Goal: Communication & Community: Answer question/provide support

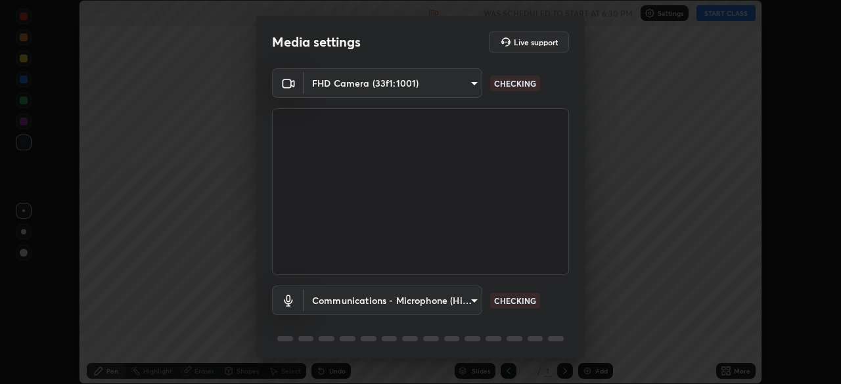
scroll to position [384, 841]
click at [472, 301] on body "Erase all Quadratic Equation Recording WAS SCHEDULED TO START AT 6:30 PM Settin…" at bounding box center [420, 192] width 841 height 384
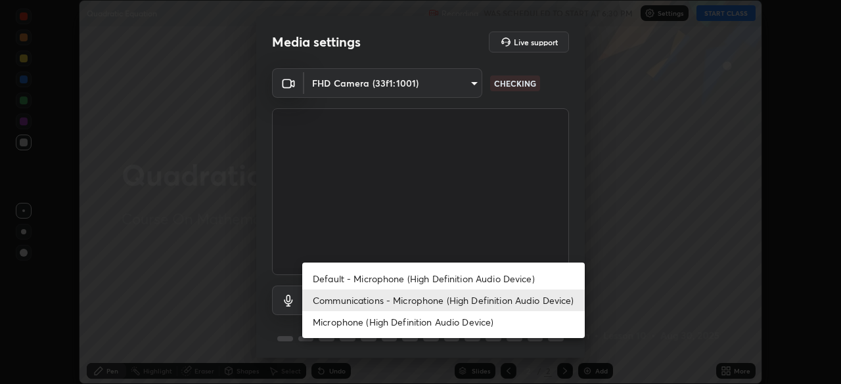
click at [490, 306] on li "Communications - Microphone (High Definition Audio Device)" at bounding box center [443, 301] width 283 height 22
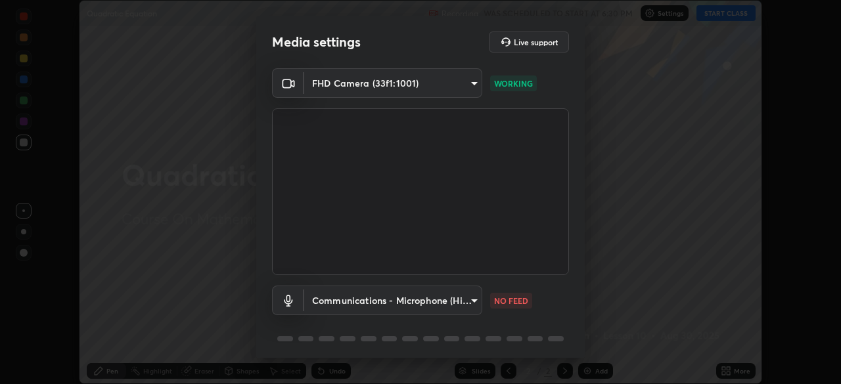
scroll to position [47, 0]
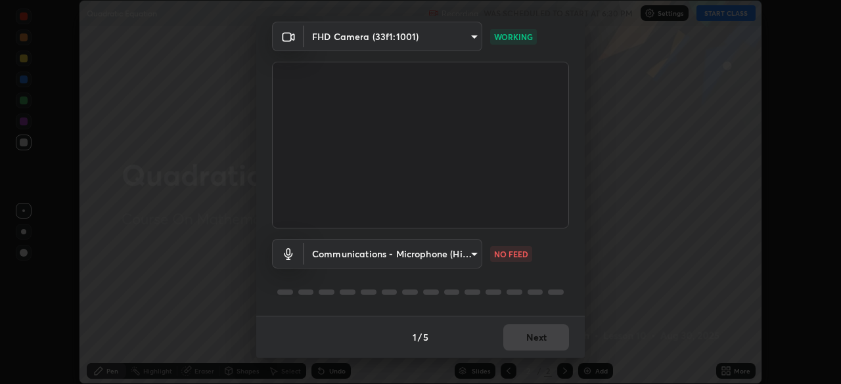
click at [471, 252] on body "Erase all Quadratic Equation Recording WAS SCHEDULED TO START AT 6:30 PM Settin…" at bounding box center [420, 192] width 841 height 384
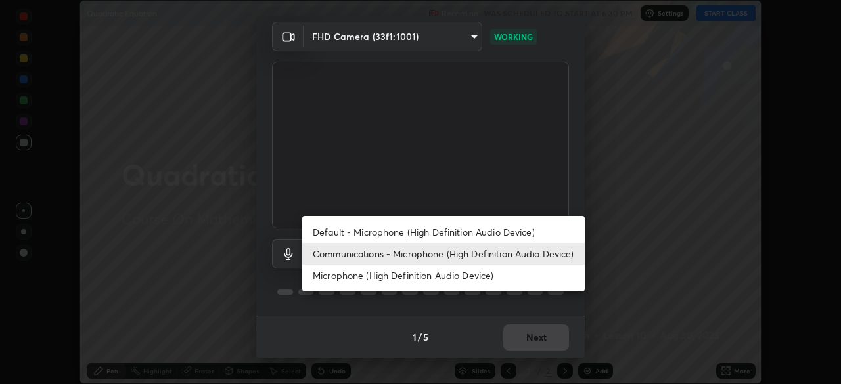
click at [480, 231] on li "Default - Microphone (High Definition Audio Device)" at bounding box center [443, 232] width 283 height 22
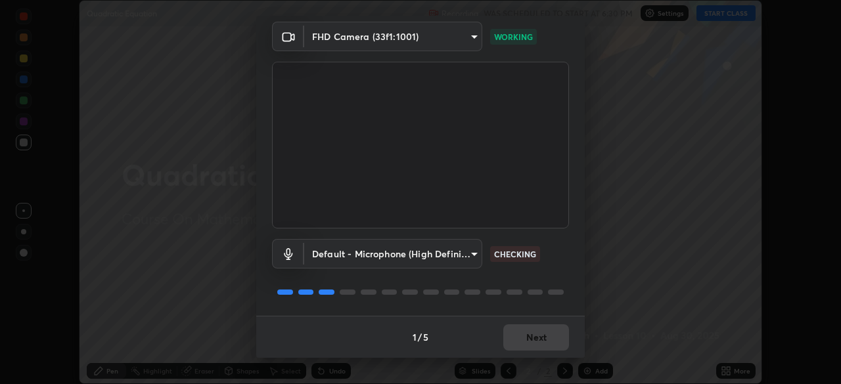
click at [472, 257] on body "Erase all Quadratic Equation Recording WAS SCHEDULED TO START AT 6:30 PM Settin…" at bounding box center [420, 192] width 841 height 384
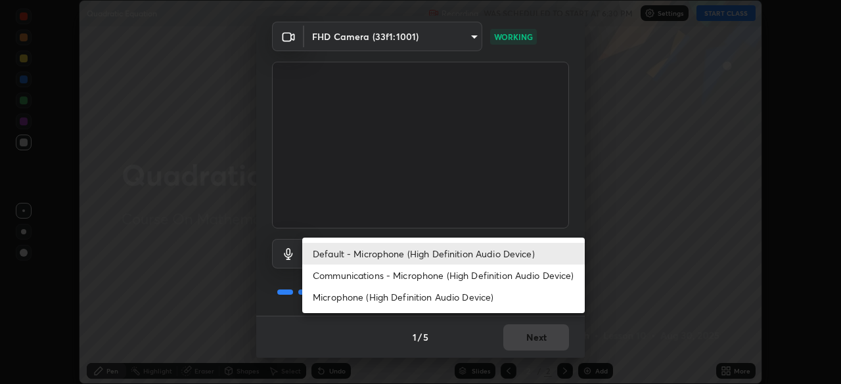
click at [472, 277] on li "Communications - Microphone (High Definition Audio Device)" at bounding box center [443, 276] width 283 height 22
type input "communications"
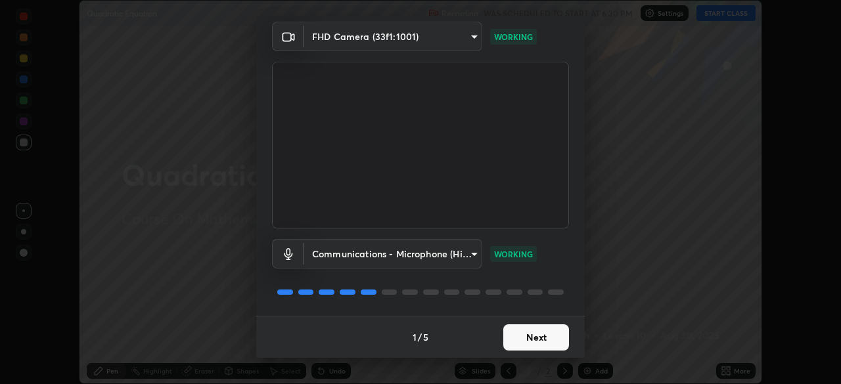
click at [545, 337] on button "Next" at bounding box center [536, 338] width 66 height 26
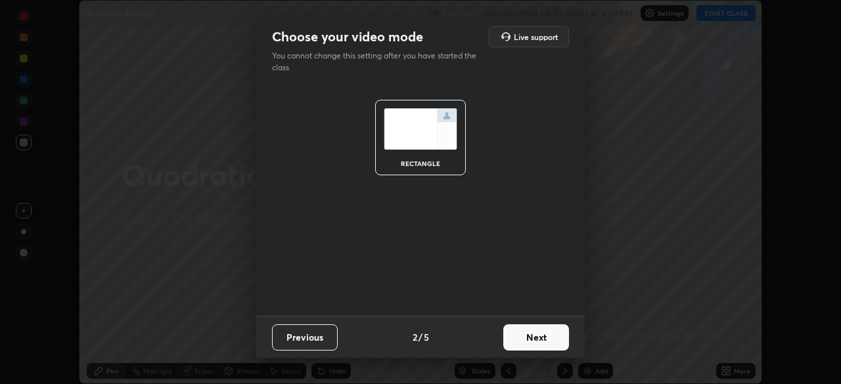
scroll to position [0, 0]
click at [551, 340] on button "Next" at bounding box center [536, 338] width 66 height 26
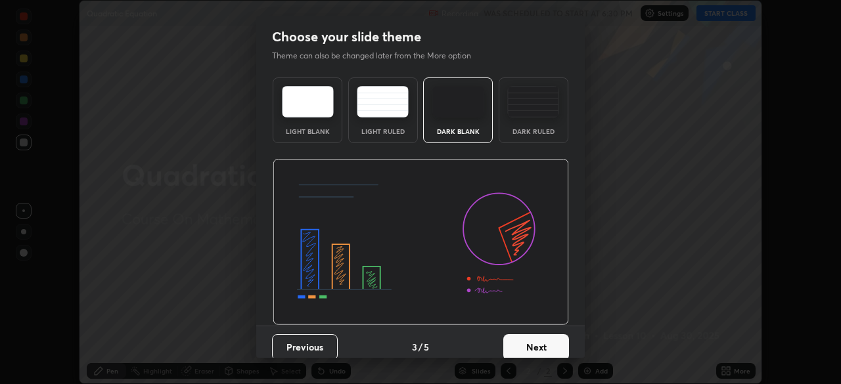
click at [559, 346] on button "Next" at bounding box center [536, 347] width 66 height 26
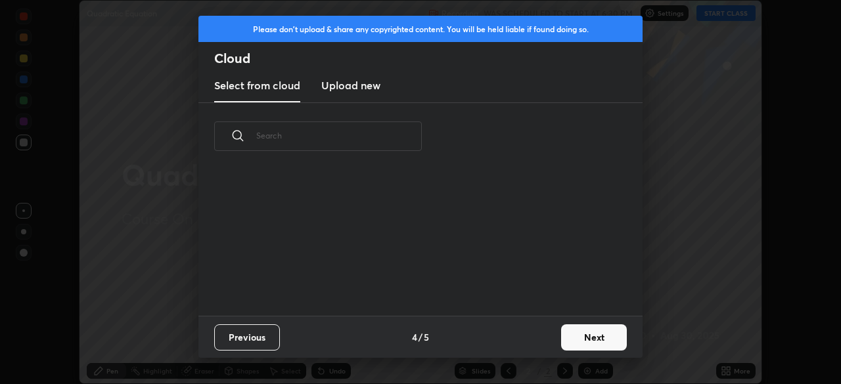
click at [595, 336] on button "Next" at bounding box center [594, 338] width 66 height 26
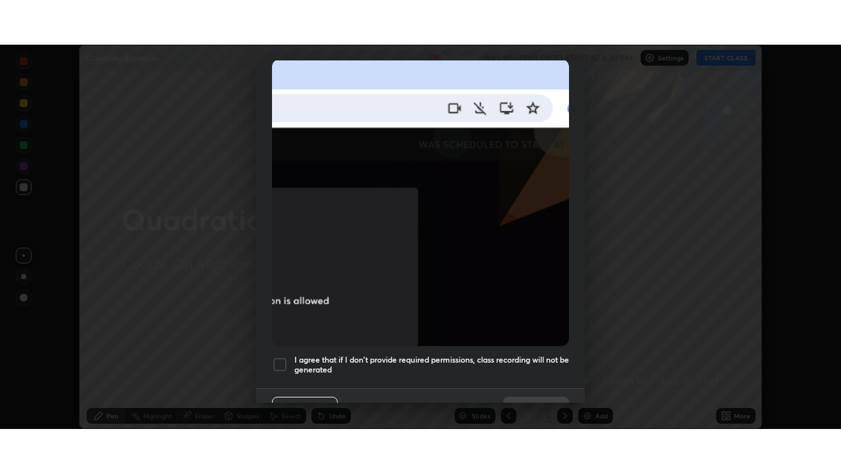
scroll to position [315, 0]
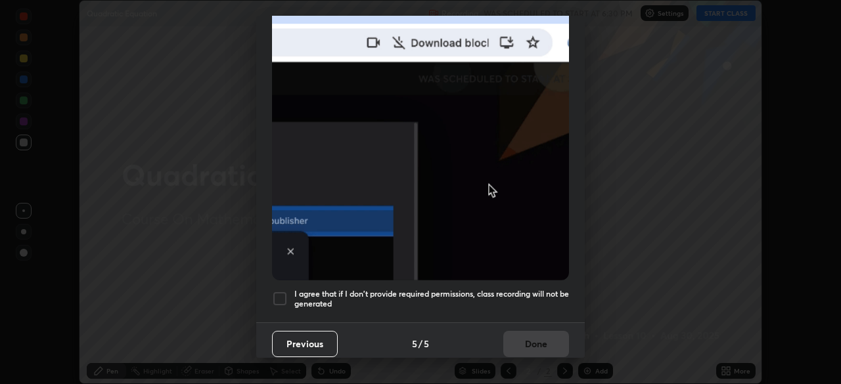
click at [281, 292] on div at bounding box center [280, 299] width 16 height 16
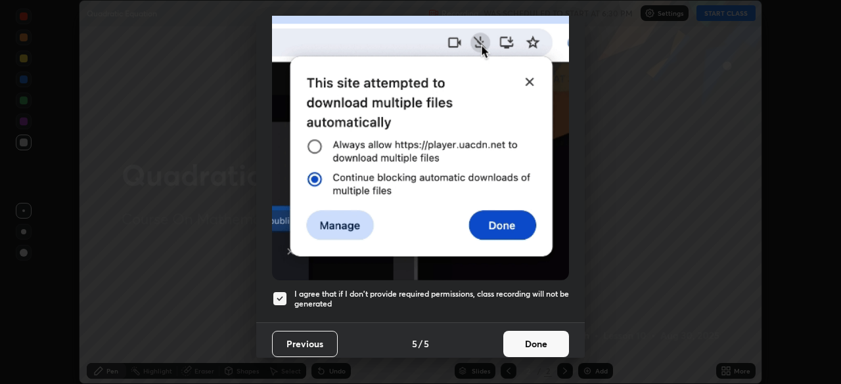
click at [550, 338] on button "Done" at bounding box center [536, 344] width 66 height 26
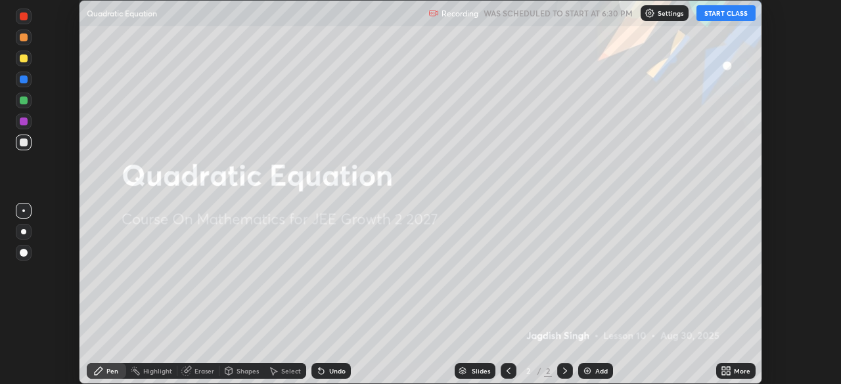
click at [729, 370] on icon at bounding box center [728, 368] width 3 height 3
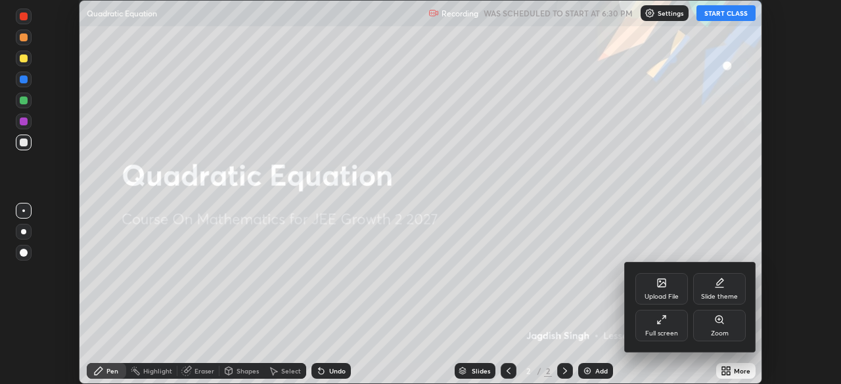
click at [669, 331] on div "Full screen" at bounding box center [661, 334] width 33 height 7
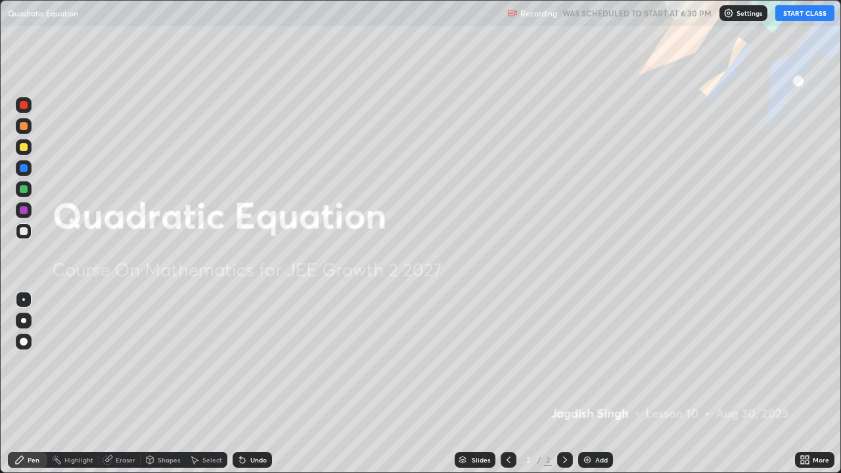
scroll to position [473, 841]
click at [803, 14] on button "START CLASS" at bounding box center [804, 13] width 59 height 16
click at [599, 384] on div "Add" at bounding box center [595, 460] width 35 height 16
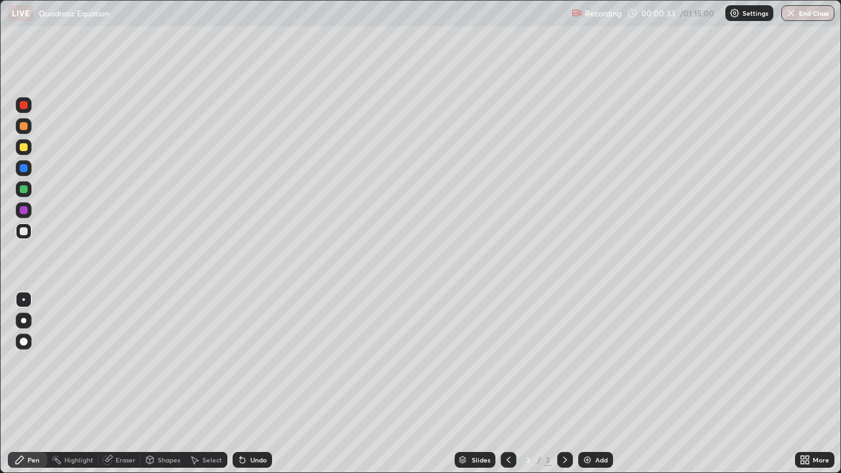
click at [24, 229] on div at bounding box center [24, 231] width 8 height 8
click at [23, 227] on div at bounding box center [24, 231] width 8 height 8
click at [20, 127] on div at bounding box center [24, 126] width 8 height 8
click at [20, 124] on div at bounding box center [24, 126] width 8 height 8
click at [24, 168] on div at bounding box center [24, 168] width 8 height 8
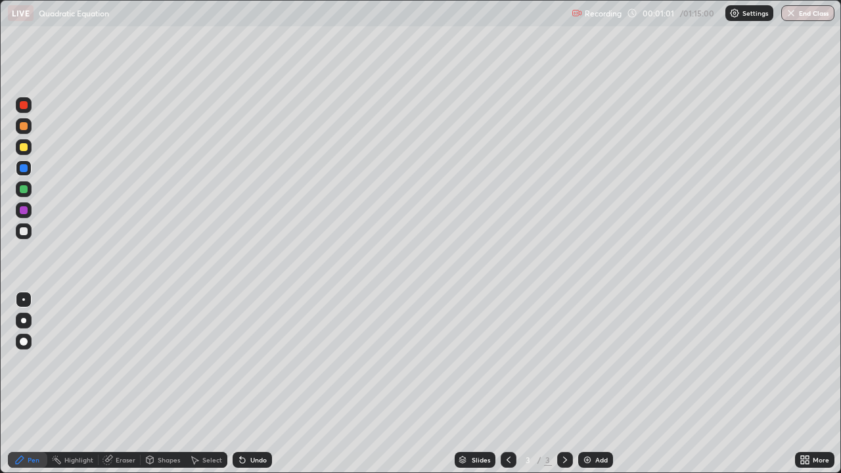
click at [24, 208] on div at bounding box center [24, 210] width 8 height 8
click at [22, 145] on div at bounding box center [24, 147] width 8 height 8
click at [24, 233] on div at bounding box center [24, 231] width 8 height 8
click at [28, 231] on div at bounding box center [24, 231] width 16 height 16
click at [21, 210] on div at bounding box center [24, 210] width 8 height 8
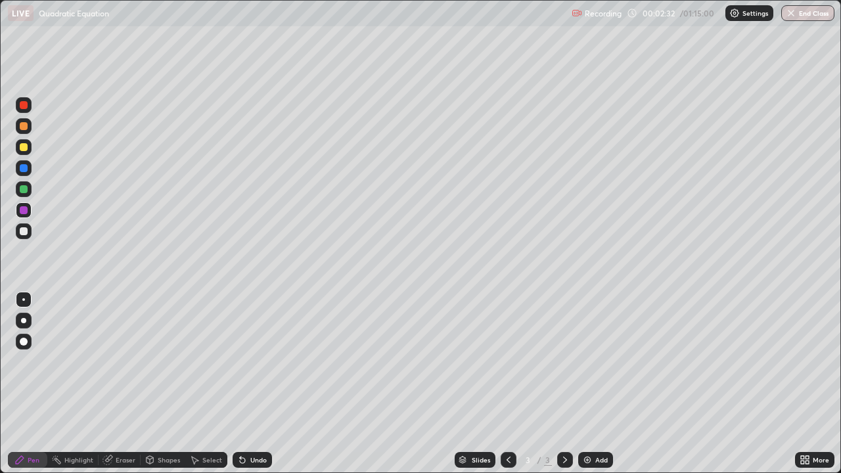
click at [22, 235] on div at bounding box center [24, 231] width 8 height 8
click at [22, 233] on div at bounding box center [24, 231] width 8 height 8
click at [582, 384] on img at bounding box center [587, 460] width 11 height 11
click at [24, 230] on div at bounding box center [24, 231] width 8 height 8
click at [24, 150] on div at bounding box center [24, 147] width 8 height 8
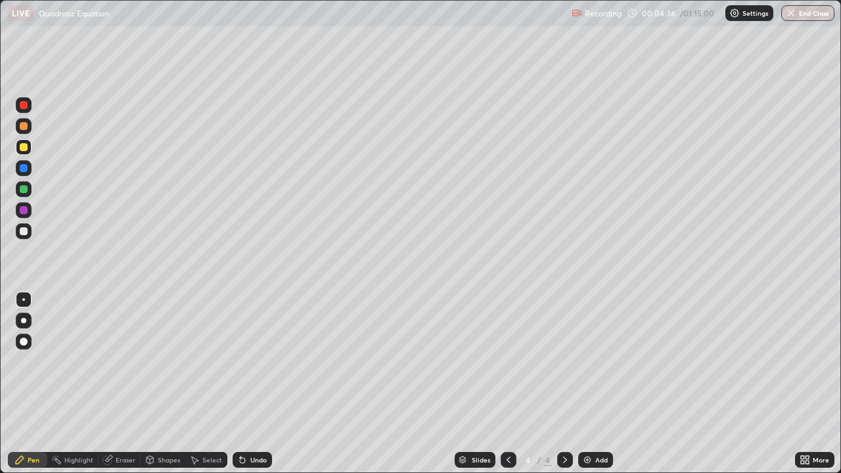
click at [24, 231] on div at bounding box center [24, 231] width 8 height 8
click at [26, 212] on div at bounding box center [24, 210] width 8 height 8
click at [26, 146] on div at bounding box center [24, 147] width 8 height 8
click at [30, 229] on div at bounding box center [24, 231] width 16 height 16
click at [21, 233] on div at bounding box center [24, 231] width 8 height 8
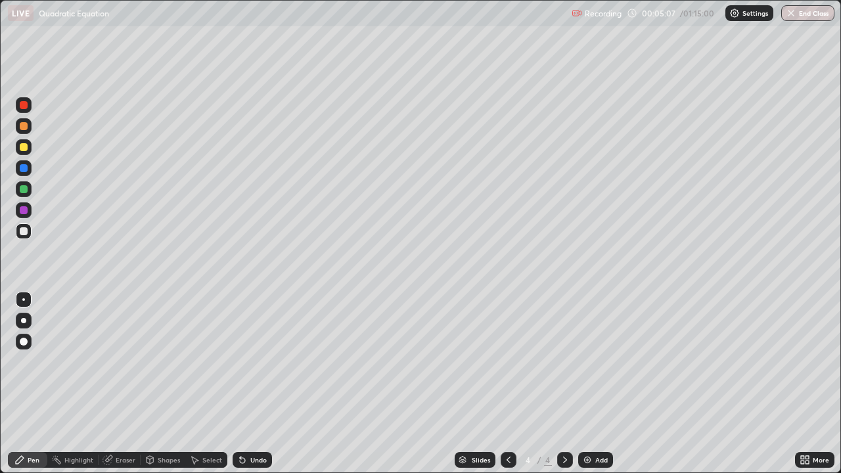
click at [22, 230] on div at bounding box center [24, 231] width 8 height 8
click at [23, 191] on div at bounding box center [24, 189] width 8 height 8
click at [25, 234] on div at bounding box center [24, 231] width 8 height 8
click at [26, 230] on div at bounding box center [24, 231] width 8 height 8
click at [28, 170] on div at bounding box center [24, 168] width 16 height 16
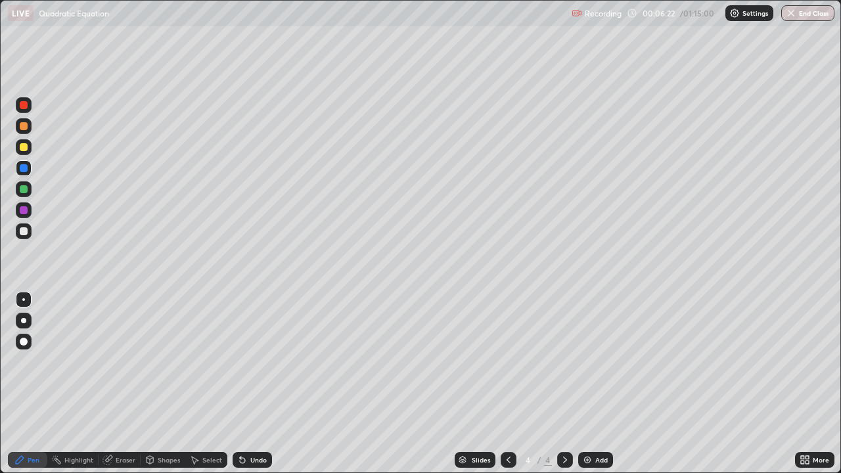
click at [29, 233] on div at bounding box center [24, 231] width 16 height 16
click at [31, 146] on div at bounding box center [24, 147] width 16 height 16
click at [29, 210] on div at bounding box center [24, 210] width 16 height 16
click at [24, 231] on div at bounding box center [24, 231] width 8 height 8
click at [26, 128] on div at bounding box center [24, 126] width 8 height 8
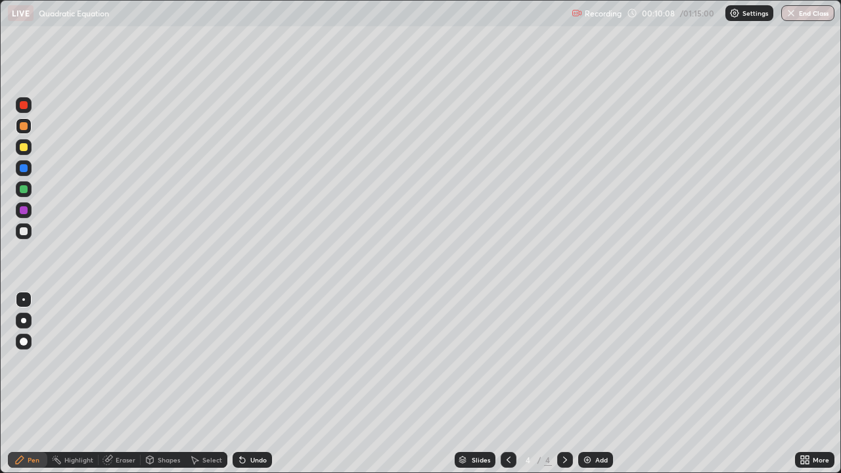
click at [587, 384] on div "Add" at bounding box center [595, 460] width 35 height 16
click at [24, 148] on div at bounding box center [24, 147] width 8 height 8
click at [24, 234] on div at bounding box center [24, 231] width 8 height 8
click at [124, 384] on div "Eraser" at bounding box center [120, 460] width 42 height 16
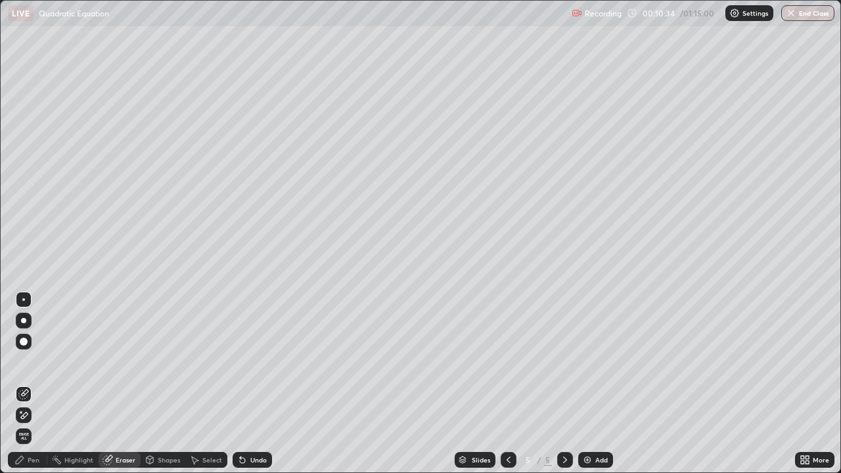
click at [34, 384] on div "Pen" at bounding box center [27, 460] width 39 height 16
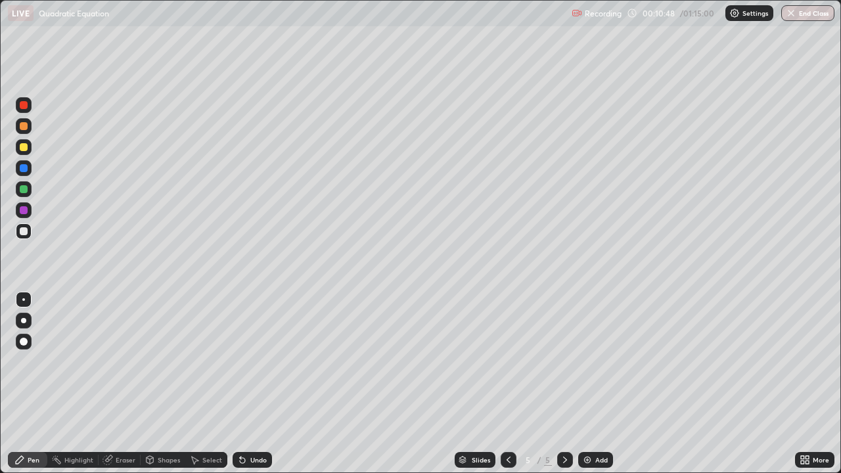
click at [503, 384] on icon at bounding box center [508, 460] width 11 height 11
click at [564, 384] on icon at bounding box center [565, 460] width 11 height 11
click at [24, 148] on div at bounding box center [24, 147] width 8 height 8
click at [507, 384] on icon at bounding box center [508, 460] width 11 height 11
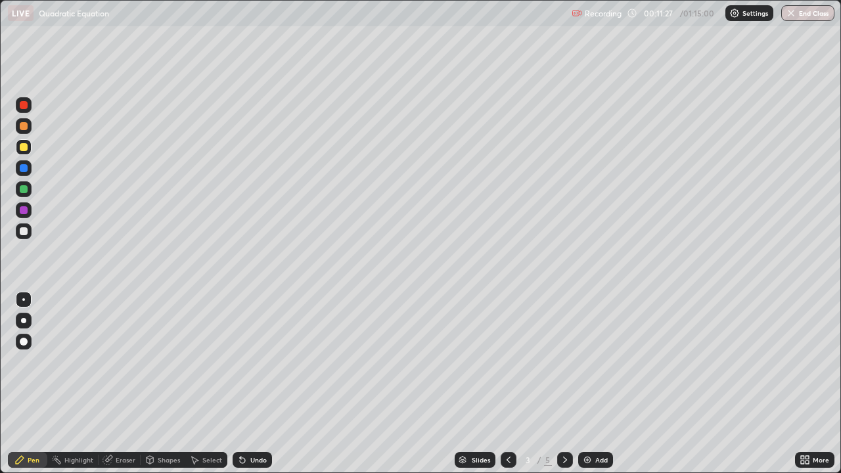
click at [564, 384] on icon at bounding box center [565, 460] width 11 height 11
click at [566, 384] on icon at bounding box center [565, 460] width 11 height 11
click at [585, 384] on img at bounding box center [587, 460] width 11 height 11
click at [27, 148] on div at bounding box center [24, 147] width 8 height 8
click at [26, 149] on div at bounding box center [24, 147] width 8 height 8
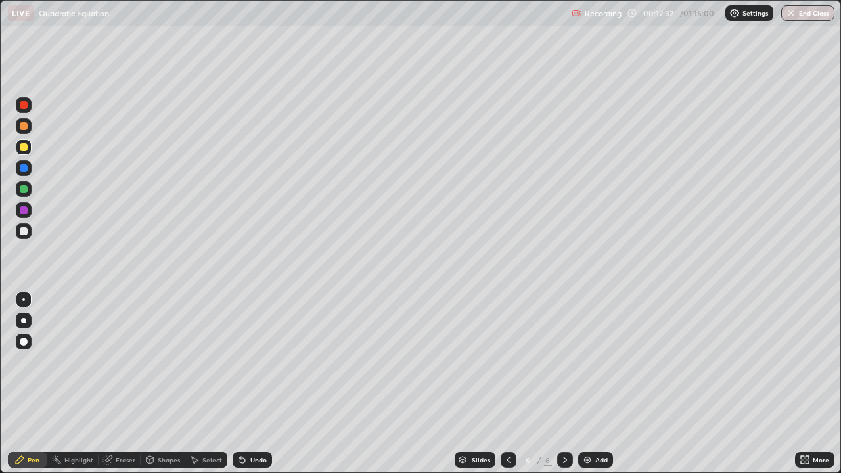
click at [25, 126] on div at bounding box center [24, 126] width 8 height 8
click at [23, 129] on div at bounding box center [24, 126] width 8 height 8
click at [25, 127] on div at bounding box center [24, 126] width 8 height 8
click at [119, 384] on div "Eraser" at bounding box center [120, 460] width 42 height 16
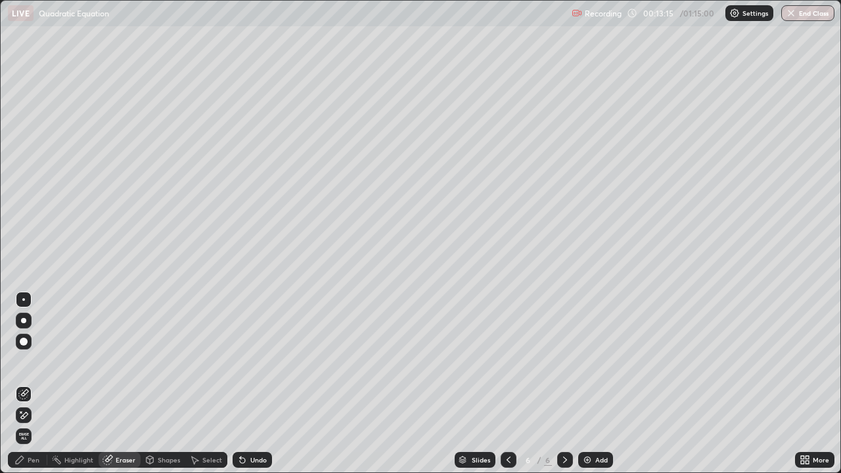
click at [35, 384] on div "Pen" at bounding box center [34, 460] width 12 height 7
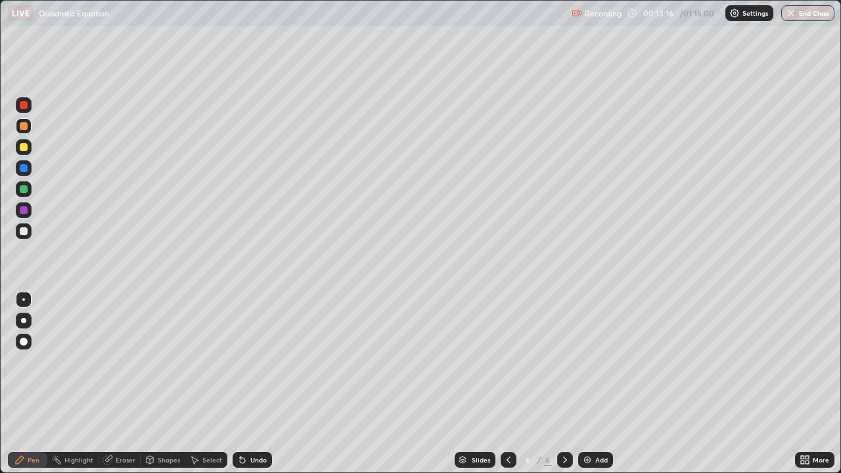
click at [24, 233] on div at bounding box center [24, 231] width 8 height 8
click at [26, 231] on div at bounding box center [24, 231] width 8 height 8
click at [27, 147] on div at bounding box center [24, 147] width 8 height 8
click at [26, 230] on div at bounding box center [24, 231] width 8 height 8
click at [23, 210] on div at bounding box center [24, 210] width 8 height 8
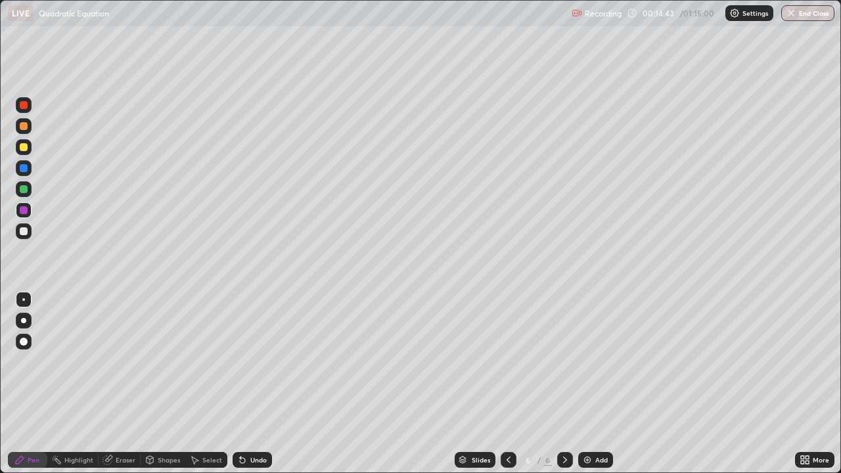
click at [122, 384] on div "Eraser" at bounding box center [120, 460] width 42 height 16
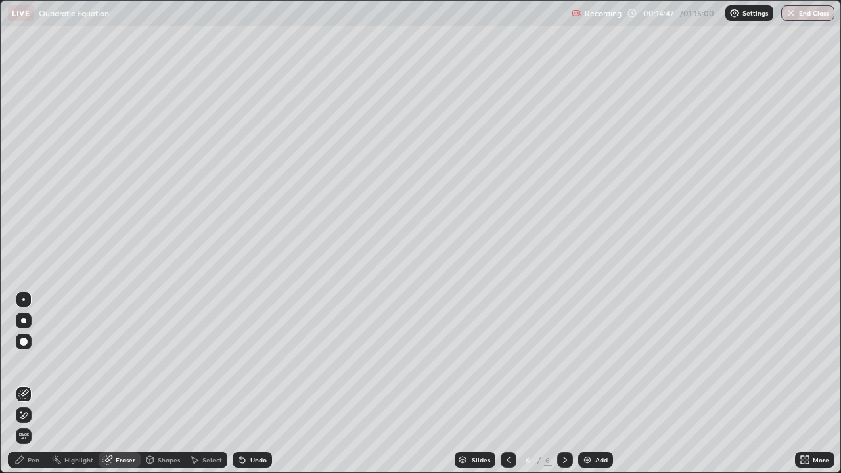
click at [122, 384] on div "Eraser" at bounding box center [126, 460] width 20 height 7
click at [34, 384] on div "Pen" at bounding box center [34, 460] width 12 height 7
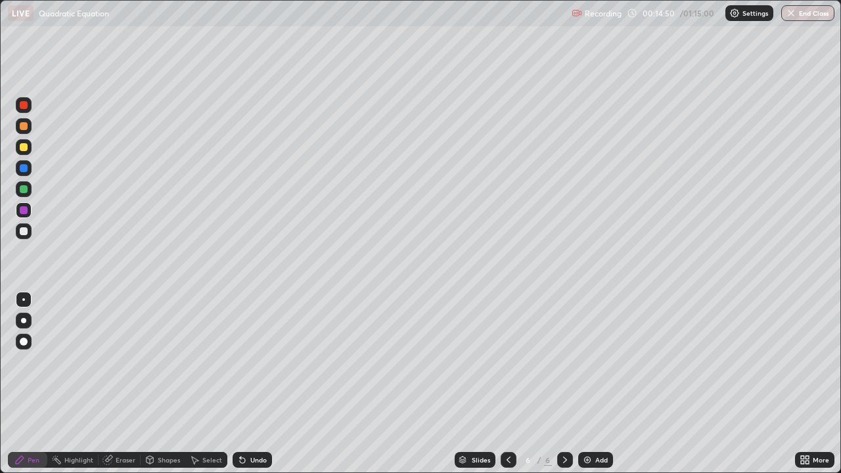
click at [24, 231] on div at bounding box center [24, 231] width 8 height 8
click at [22, 212] on div at bounding box center [24, 210] width 8 height 8
click at [26, 209] on div at bounding box center [24, 210] width 8 height 8
click at [29, 208] on div at bounding box center [24, 210] width 16 height 16
click at [20, 231] on div at bounding box center [24, 231] width 8 height 8
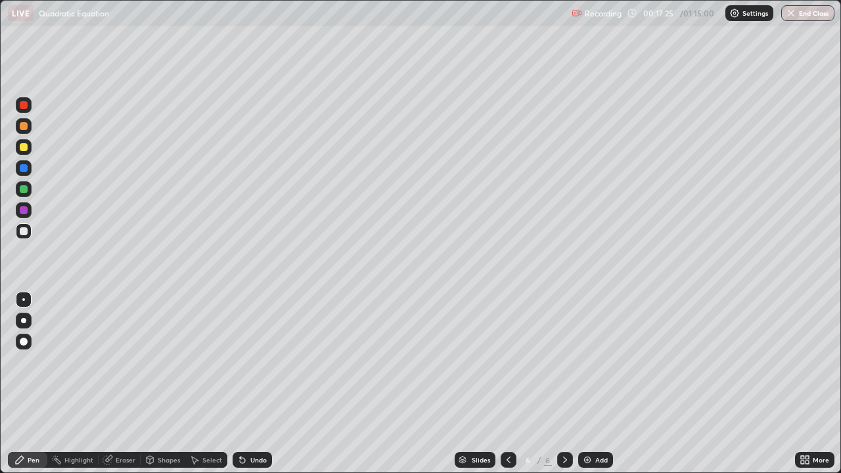
click at [23, 230] on div at bounding box center [24, 231] width 8 height 8
click at [597, 384] on div "Add" at bounding box center [595, 460] width 35 height 16
click at [26, 233] on div at bounding box center [24, 231] width 8 height 8
click at [27, 233] on div at bounding box center [24, 231] width 8 height 8
click at [30, 228] on div at bounding box center [24, 231] width 16 height 16
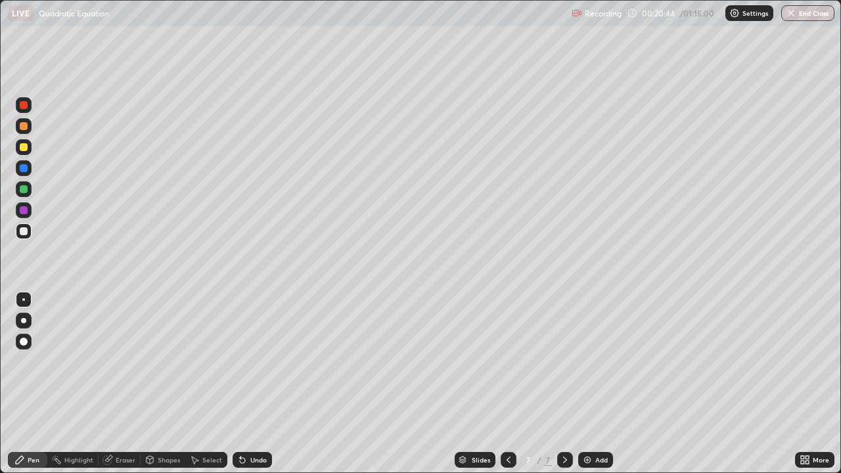
click at [114, 384] on div "Eraser" at bounding box center [120, 460] width 42 height 16
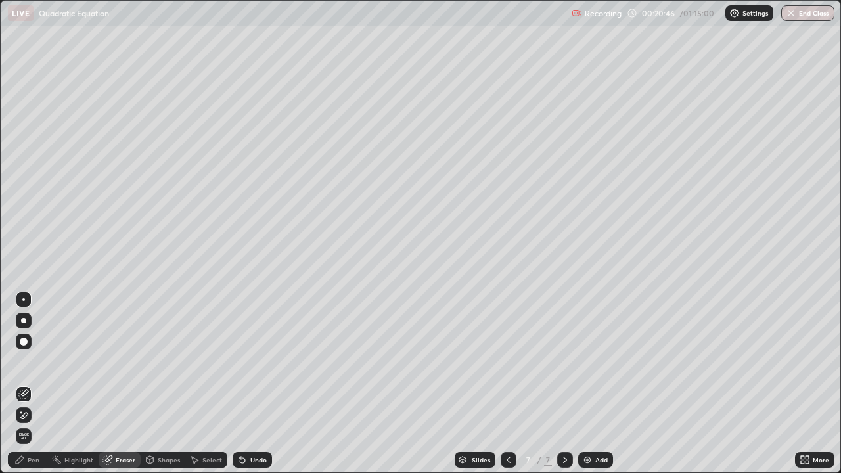
click at [35, 384] on div "Pen" at bounding box center [34, 460] width 12 height 7
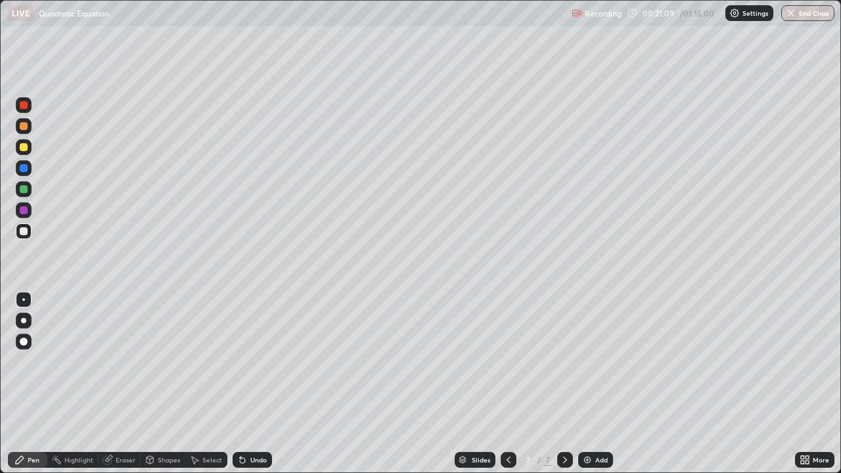
click at [22, 191] on div at bounding box center [24, 189] width 8 height 8
click at [107, 384] on div "Eraser" at bounding box center [120, 460] width 42 height 16
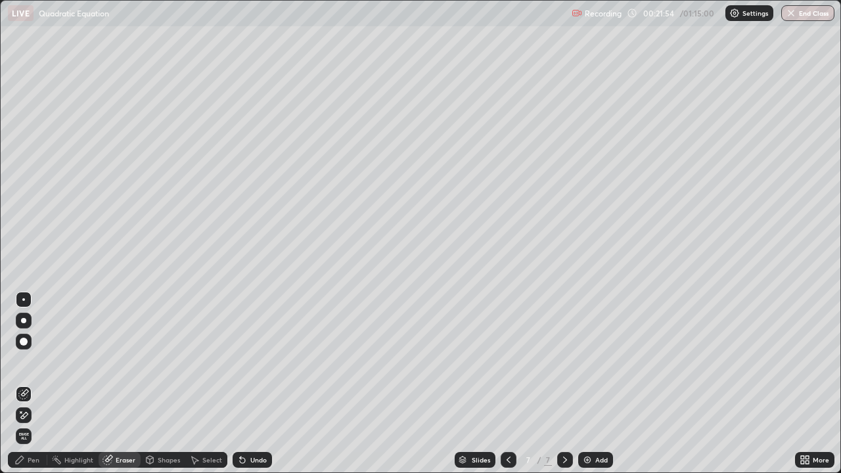
click at [36, 384] on div "Pen" at bounding box center [34, 460] width 12 height 7
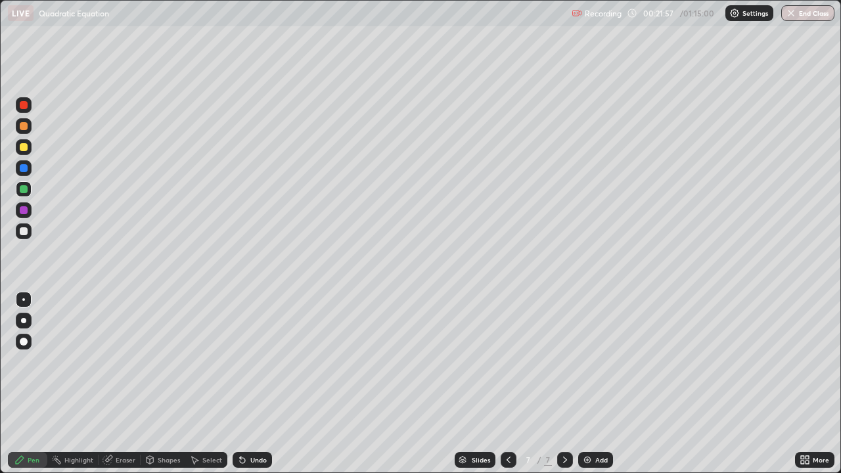
click at [113, 384] on div "Eraser" at bounding box center [120, 460] width 42 height 16
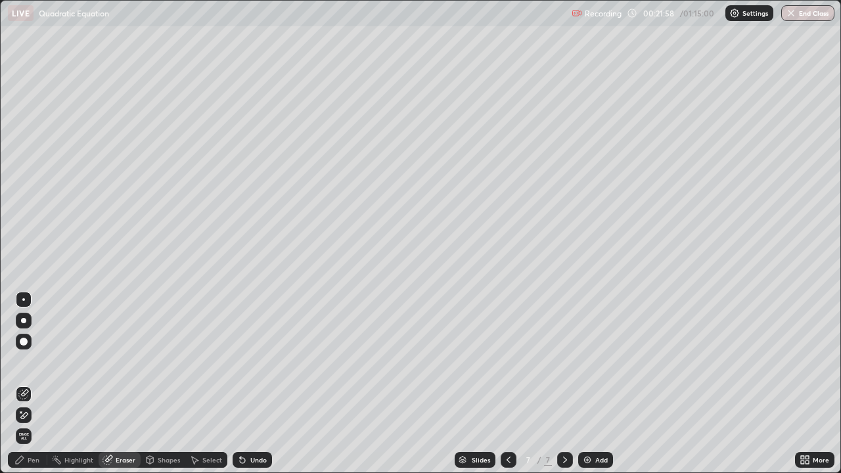
click at [35, 384] on div "Pen" at bounding box center [34, 460] width 12 height 7
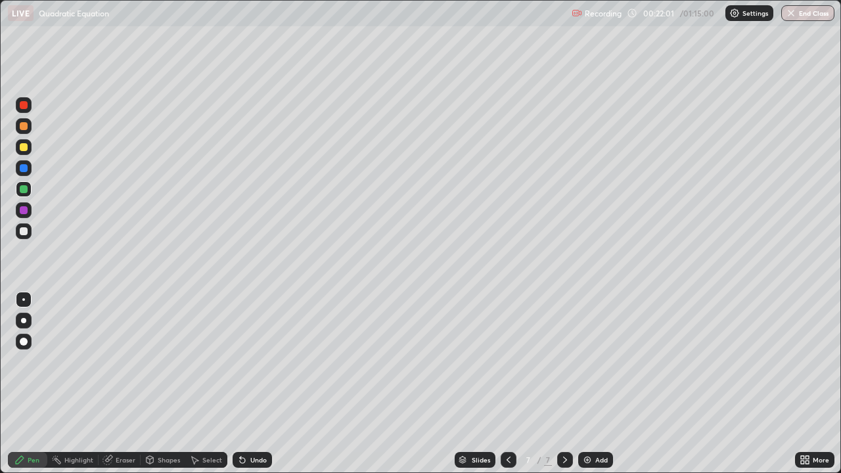
click at [116, 384] on div "Eraser" at bounding box center [126, 460] width 20 height 7
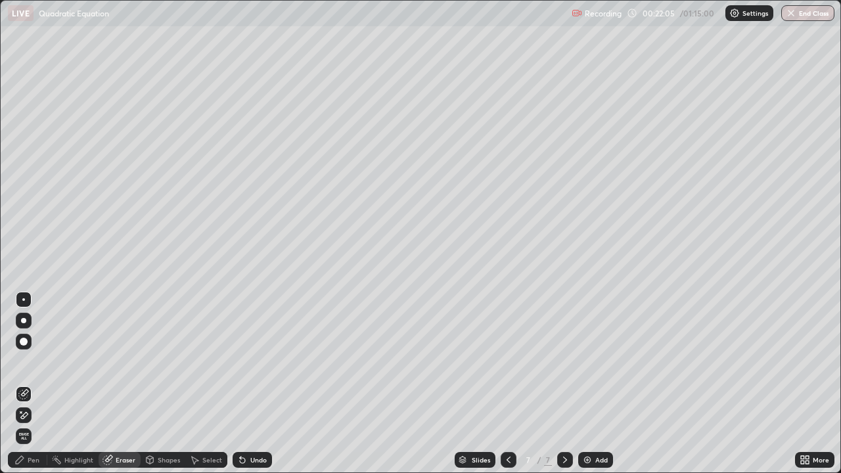
click at [41, 384] on div "Pen" at bounding box center [27, 460] width 39 height 16
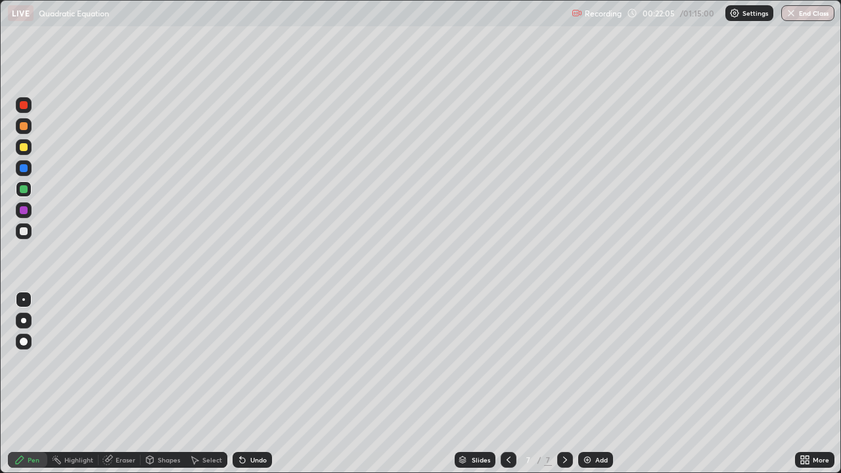
click at [22, 149] on div at bounding box center [24, 147] width 8 height 8
click at [587, 384] on div "Add" at bounding box center [595, 460] width 35 height 16
click at [509, 384] on icon at bounding box center [508, 460] width 11 height 11
click at [24, 210] on div at bounding box center [24, 210] width 8 height 8
click at [28, 231] on div at bounding box center [24, 231] width 16 height 16
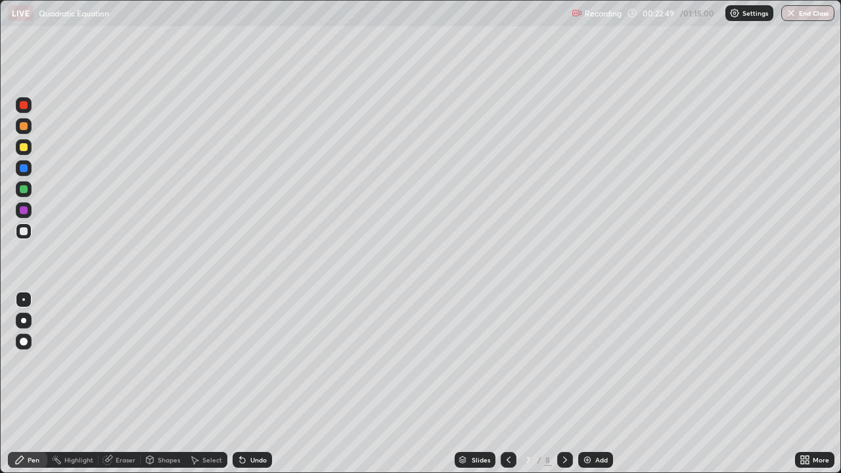
click at [29, 208] on div at bounding box center [24, 210] width 16 height 16
click at [24, 210] on div at bounding box center [24, 210] width 8 height 8
click at [20, 183] on div at bounding box center [24, 189] width 16 height 16
click at [26, 227] on div at bounding box center [24, 231] width 8 height 8
click at [26, 210] on div at bounding box center [24, 210] width 8 height 8
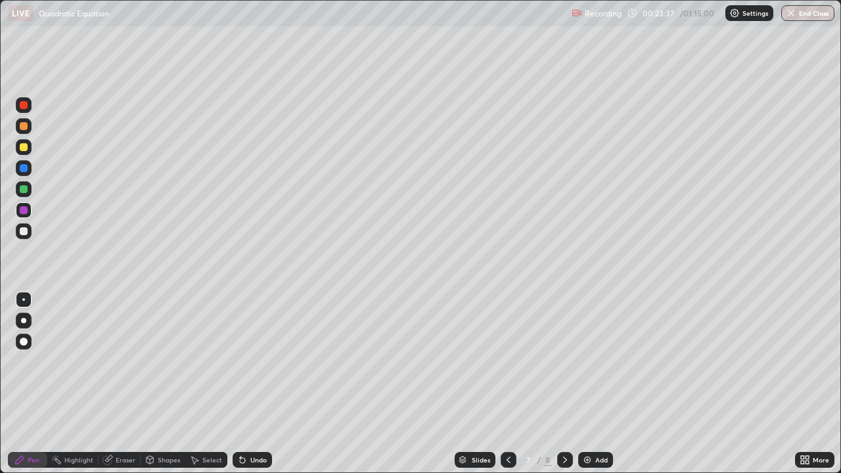
click at [22, 187] on div at bounding box center [24, 189] width 8 height 8
click at [24, 212] on div at bounding box center [24, 210] width 8 height 8
click at [27, 233] on div at bounding box center [24, 231] width 16 height 16
click at [23, 187] on div at bounding box center [24, 189] width 8 height 8
click at [27, 214] on div at bounding box center [24, 210] width 16 height 16
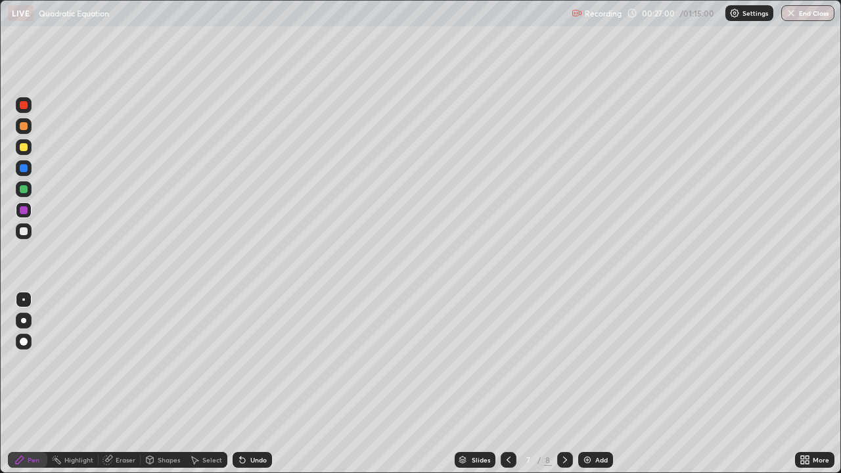
click at [564, 384] on icon at bounding box center [565, 460] width 11 height 11
click at [24, 149] on div at bounding box center [24, 147] width 8 height 8
click at [121, 384] on div "Eraser" at bounding box center [120, 460] width 42 height 16
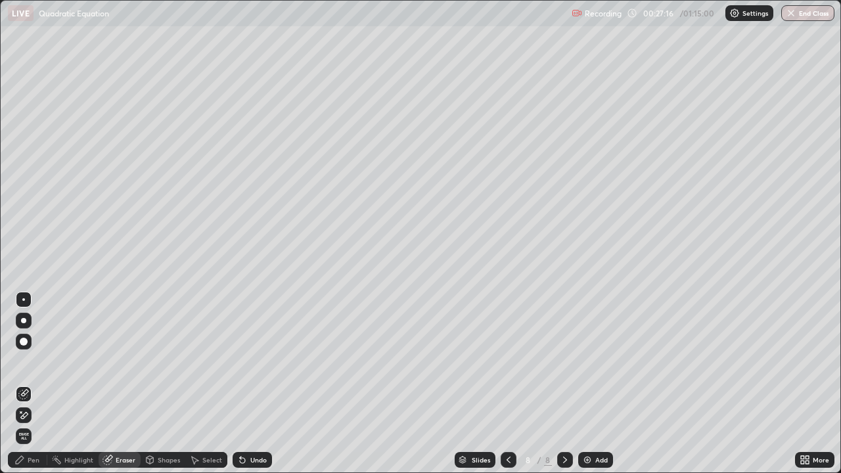
click at [33, 384] on div "Pen" at bounding box center [27, 460] width 39 height 16
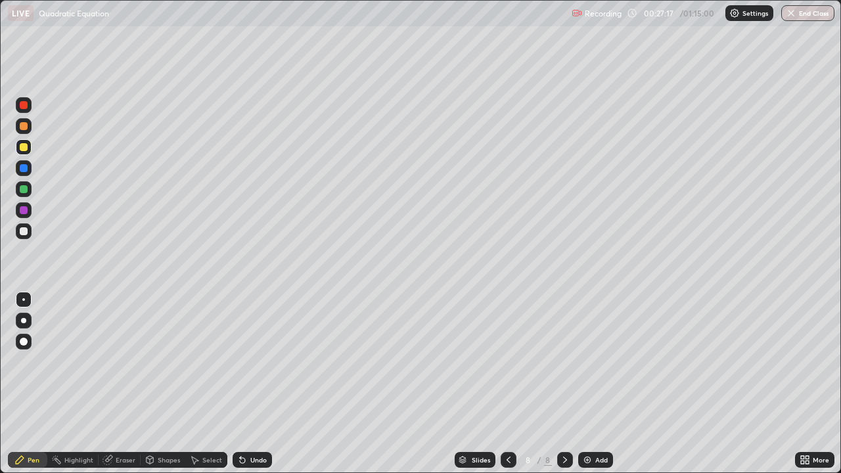
click at [25, 145] on div at bounding box center [24, 147] width 8 height 8
click at [30, 154] on div at bounding box center [24, 147] width 16 height 21
click at [24, 210] on div at bounding box center [24, 210] width 8 height 8
click at [22, 229] on div at bounding box center [24, 231] width 8 height 8
click at [18, 231] on div at bounding box center [24, 231] width 16 height 16
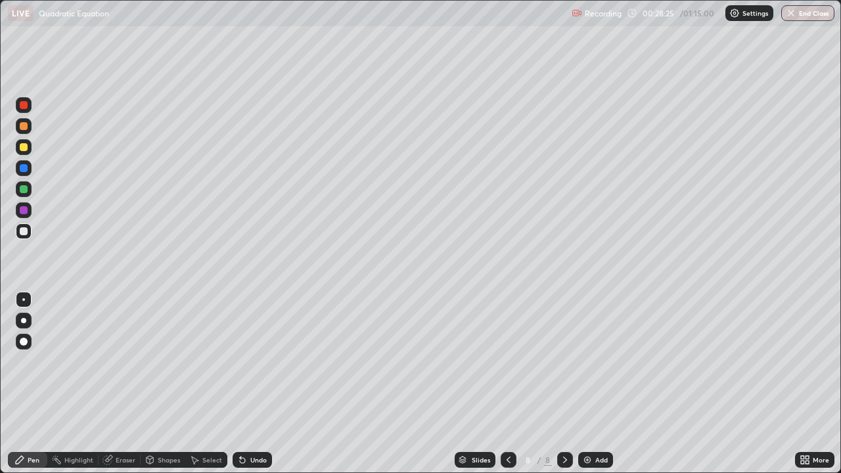
click at [23, 231] on div at bounding box center [24, 231] width 8 height 8
click at [25, 128] on div at bounding box center [24, 126] width 8 height 8
click at [30, 129] on div at bounding box center [24, 126] width 16 height 16
click at [22, 143] on div at bounding box center [24, 147] width 8 height 8
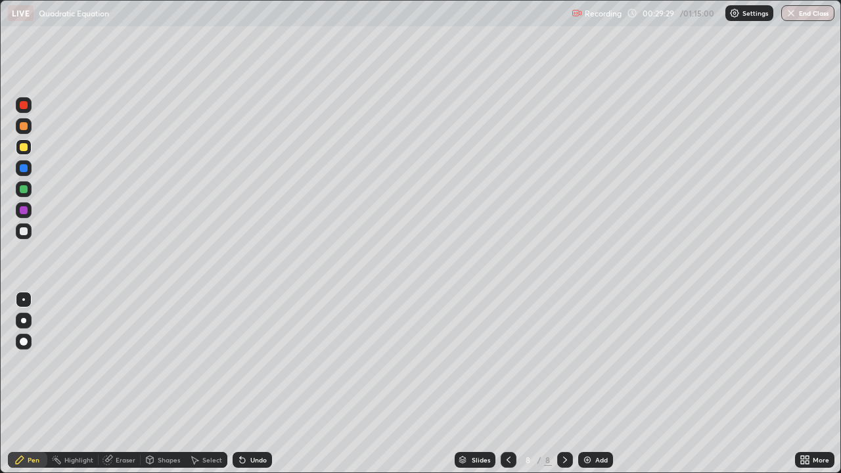
click at [124, 384] on div "Eraser" at bounding box center [126, 460] width 20 height 7
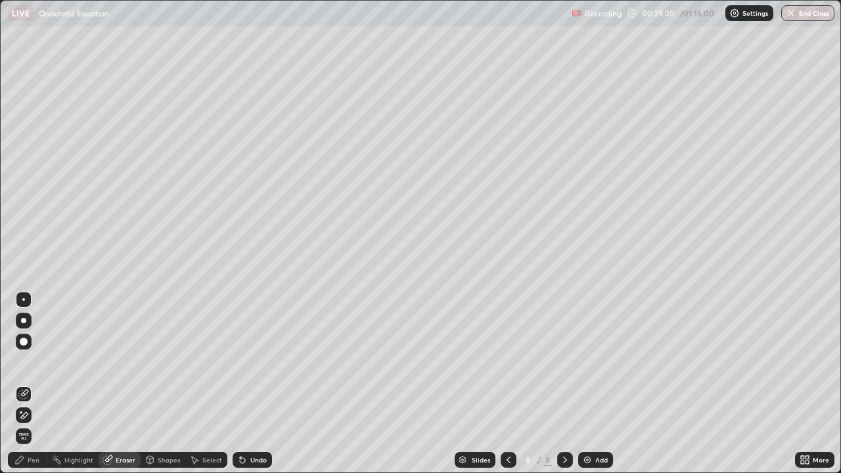
click at [41, 384] on div "Pen" at bounding box center [27, 460] width 39 height 16
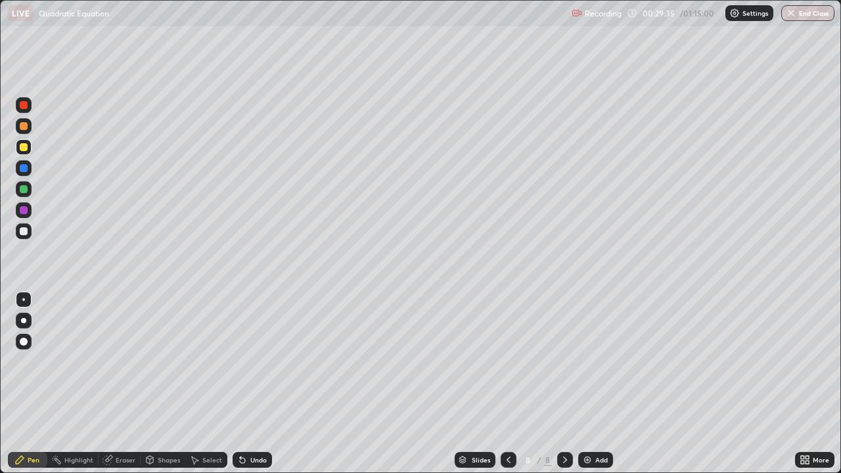
click at [107, 384] on div "Eraser" at bounding box center [120, 460] width 42 height 16
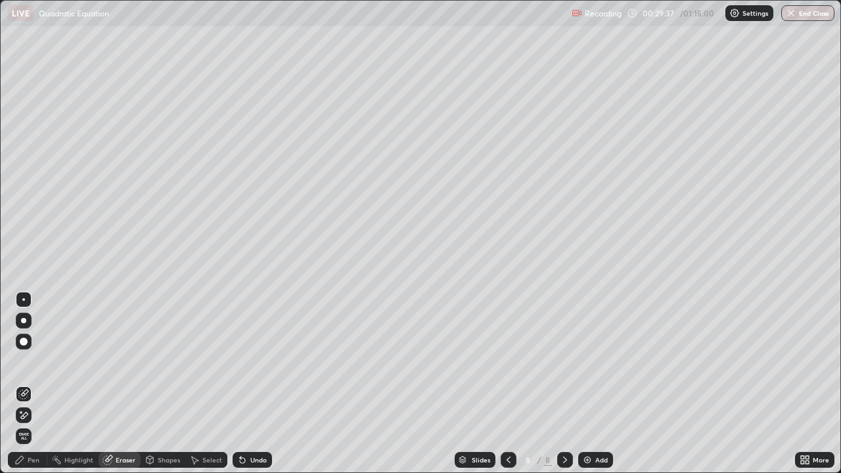
click at [43, 384] on div "Pen" at bounding box center [27, 460] width 39 height 16
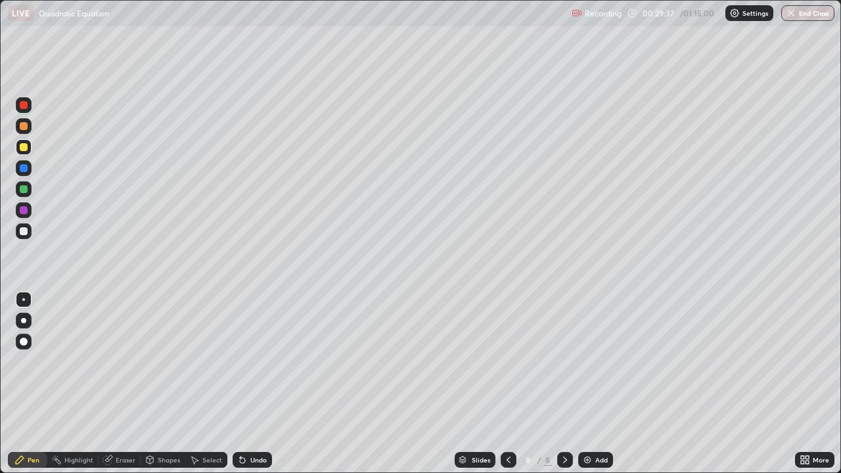
click at [24, 150] on div at bounding box center [24, 147] width 8 height 8
click at [24, 237] on div at bounding box center [24, 231] width 16 height 16
click at [588, 384] on img at bounding box center [587, 460] width 11 height 11
click at [24, 231] on div at bounding box center [24, 231] width 8 height 8
click at [24, 232] on div at bounding box center [24, 231] width 8 height 8
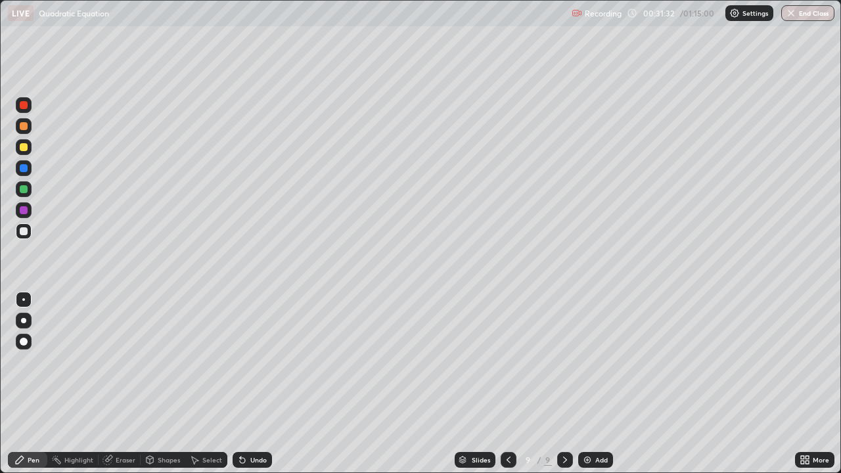
click at [26, 147] on div at bounding box center [24, 147] width 8 height 8
click at [112, 384] on icon at bounding box center [108, 460] width 11 height 11
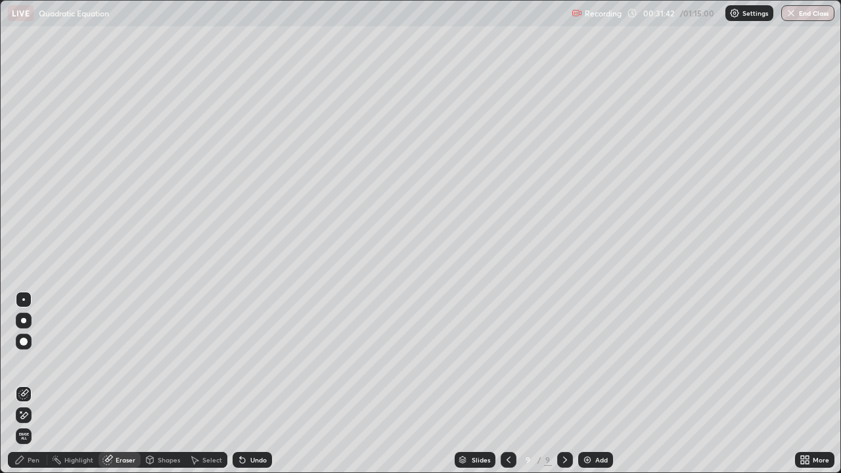
click at [35, 384] on div "Pen" at bounding box center [34, 460] width 12 height 7
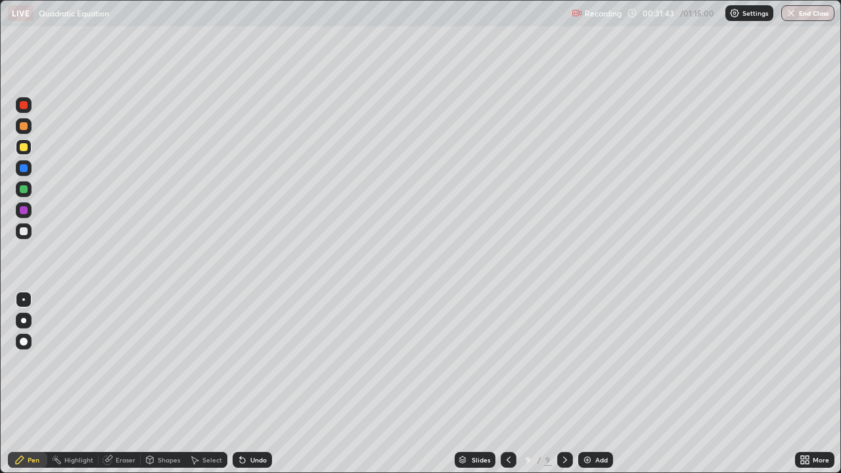
click at [27, 146] on div at bounding box center [24, 147] width 8 height 8
click at [25, 188] on div at bounding box center [24, 189] width 8 height 8
click at [23, 232] on div at bounding box center [24, 231] width 8 height 8
click at [22, 229] on div at bounding box center [24, 231] width 8 height 8
click at [126, 384] on div "Eraser" at bounding box center [120, 460] width 42 height 16
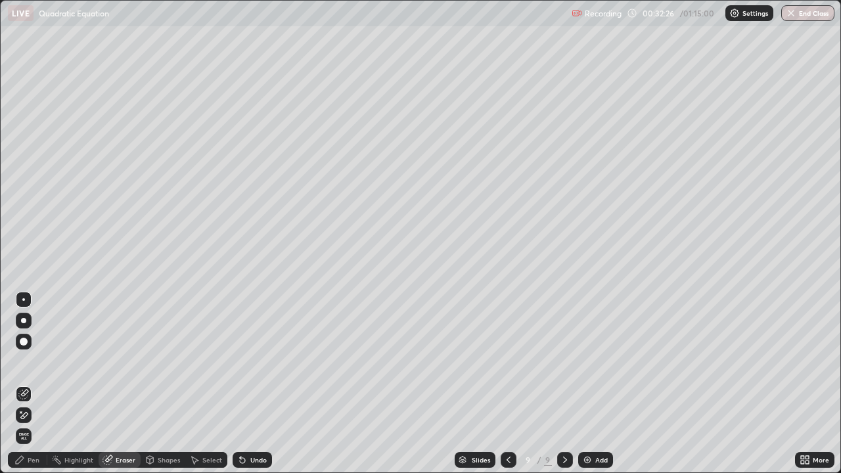
click at [40, 384] on div "Pen" at bounding box center [27, 460] width 39 height 16
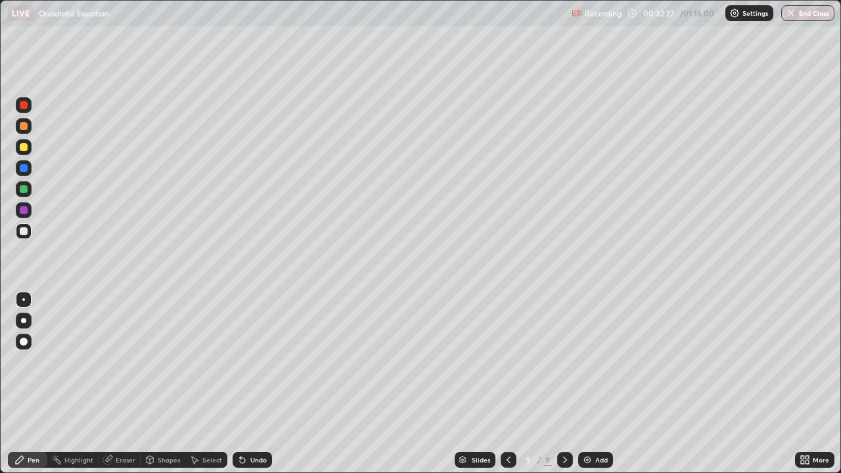
click at [24, 235] on div at bounding box center [24, 231] width 8 height 8
click at [128, 384] on div "Eraser" at bounding box center [120, 460] width 42 height 16
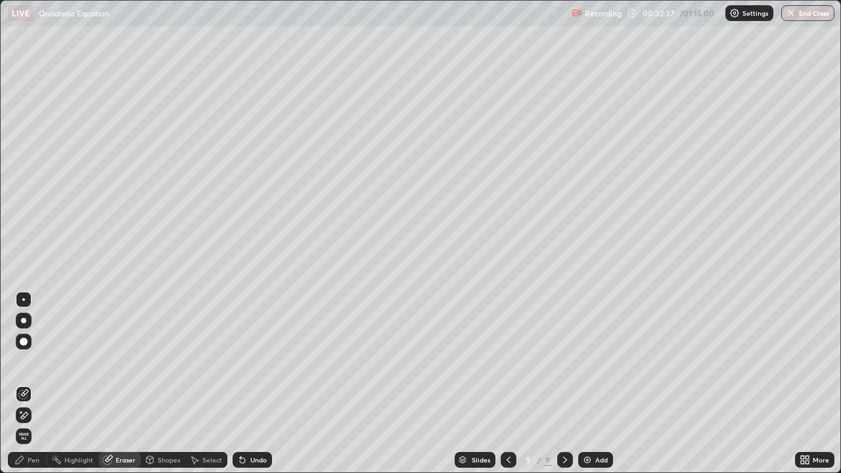
click at [43, 384] on div "Pen" at bounding box center [27, 460] width 39 height 16
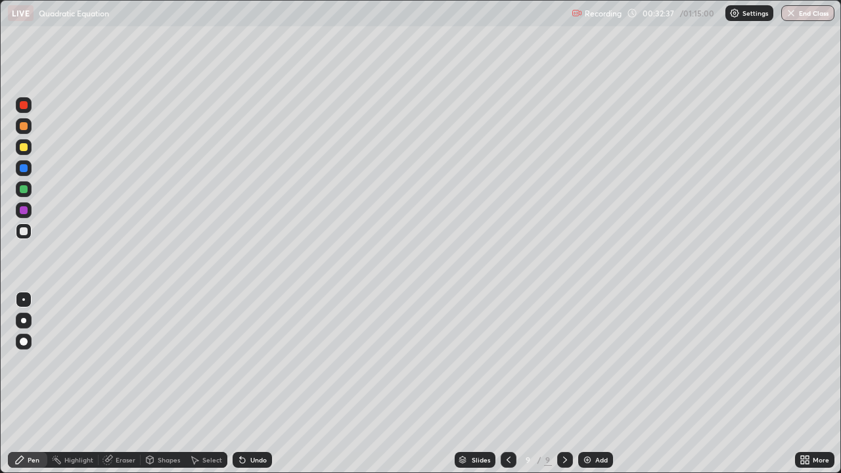
click at [24, 230] on div at bounding box center [24, 231] width 8 height 8
click at [22, 233] on div at bounding box center [24, 231] width 8 height 8
click at [122, 384] on div "Eraser" at bounding box center [126, 460] width 20 height 7
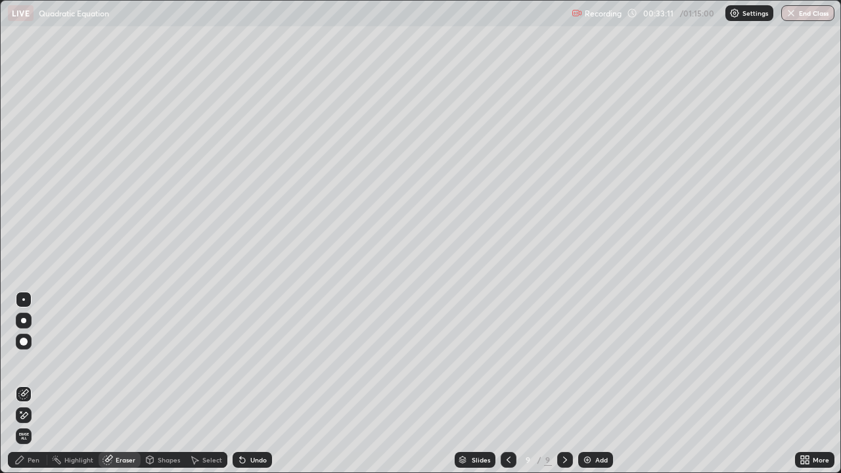
click at [39, 384] on div "Pen" at bounding box center [27, 460] width 39 height 16
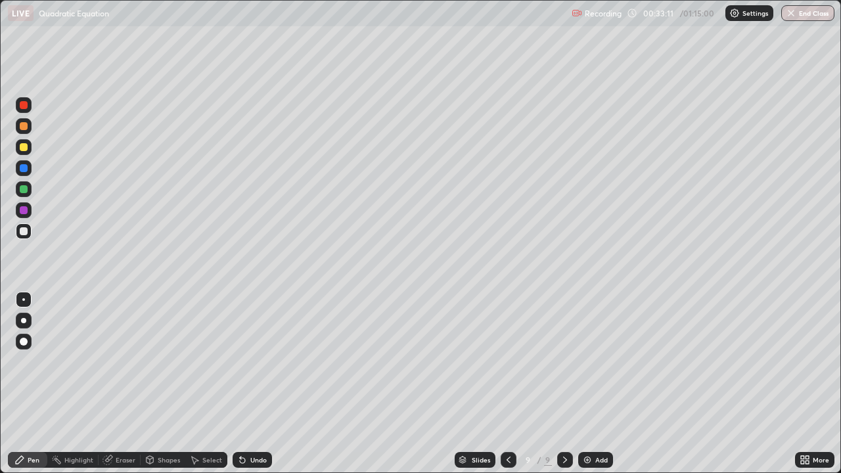
click at [24, 233] on div at bounding box center [24, 231] width 8 height 8
click at [18, 194] on div at bounding box center [24, 189] width 16 height 16
click at [26, 212] on div at bounding box center [24, 210] width 8 height 8
click at [22, 173] on div at bounding box center [24, 168] width 16 height 16
click at [579, 384] on div "Add" at bounding box center [595, 460] width 35 height 16
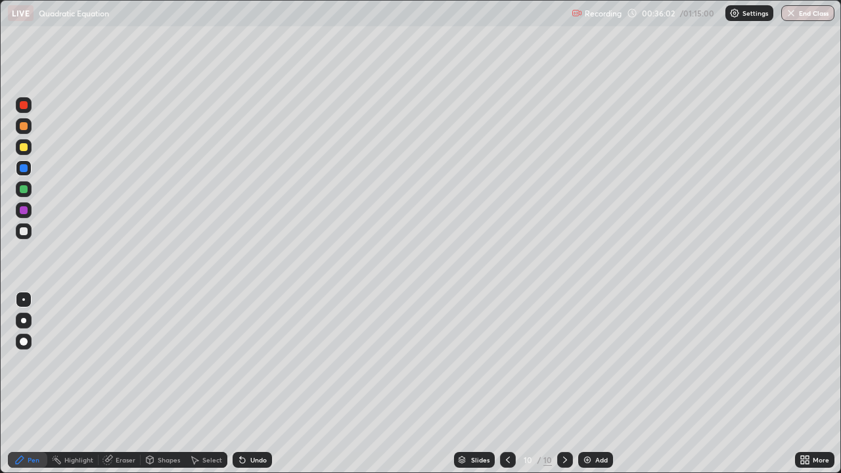
click at [26, 231] on div at bounding box center [24, 231] width 8 height 8
click at [501, 384] on div at bounding box center [508, 460] width 16 height 16
click at [558, 384] on div at bounding box center [565, 460] width 16 height 16
click at [26, 232] on div at bounding box center [24, 231] width 8 height 8
click at [501, 384] on div at bounding box center [508, 460] width 16 height 16
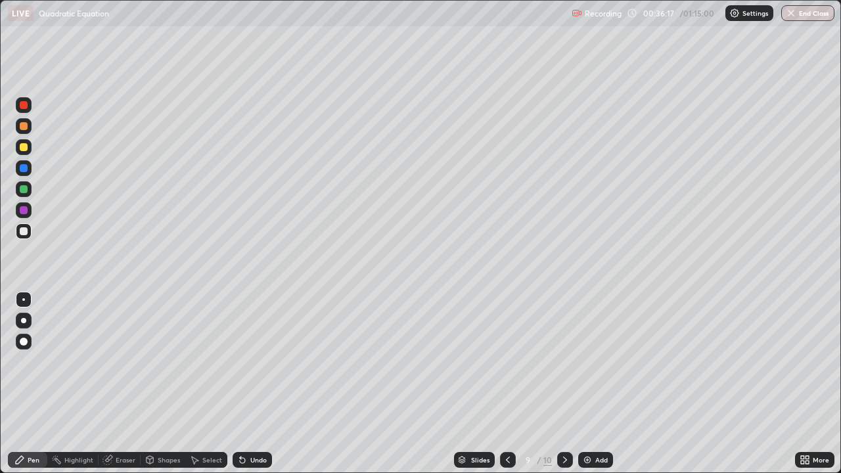
click at [563, 384] on icon at bounding box center [565, 460] width 11 height 11
click at [22, 234] on div at bounding box center [24, 231] width 8 height 8
click at [116, 384] on div "Eraser" at bounding box center [120, 460] width 42 height 16
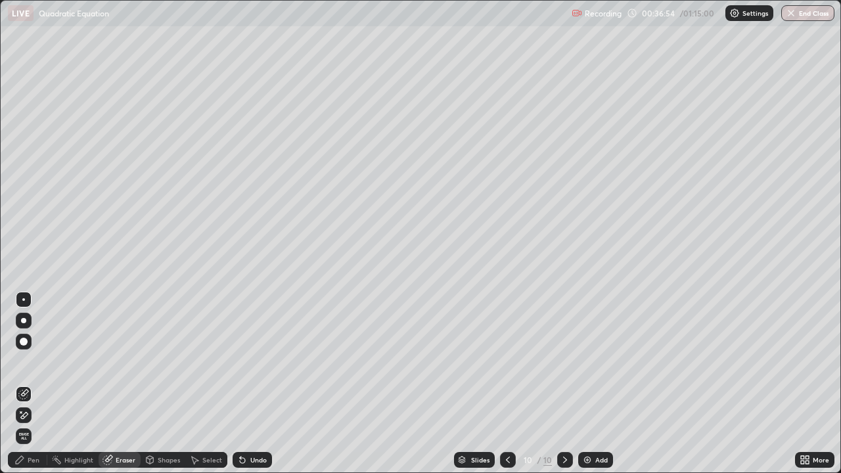
click at [43, 384] on div "Pen" at bounding box center [27, 460] width 39 height 16
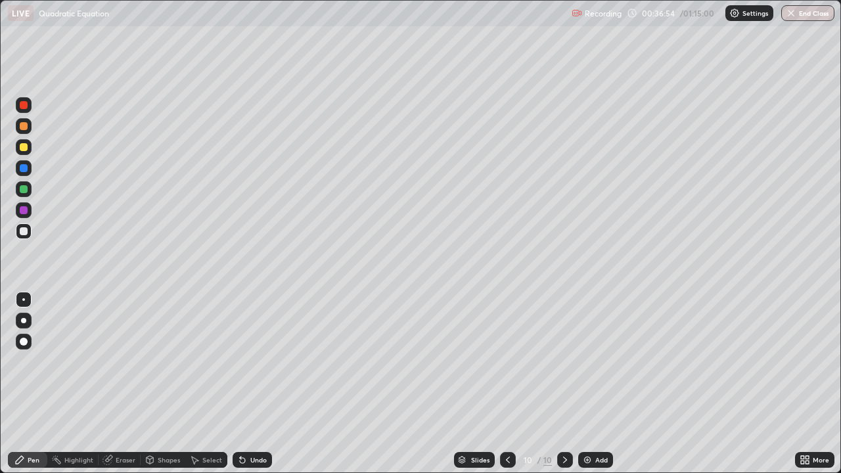
click at [26, 233] on div at bounding box center [24, 231] width 8 height 8
click at [122, 384] on div "Eraser" at bounding box center [120, 460] width 42 height 16
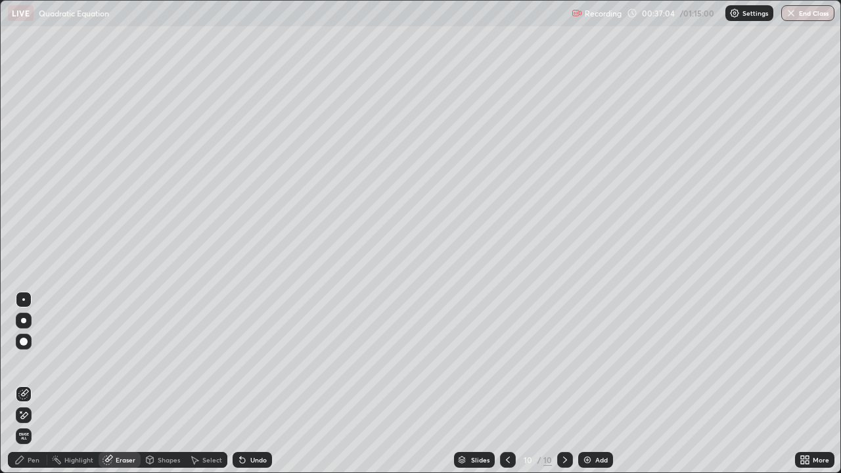
click at [37, 384] on div "Pen" at bounding box center [34, 460] width 12 height 7
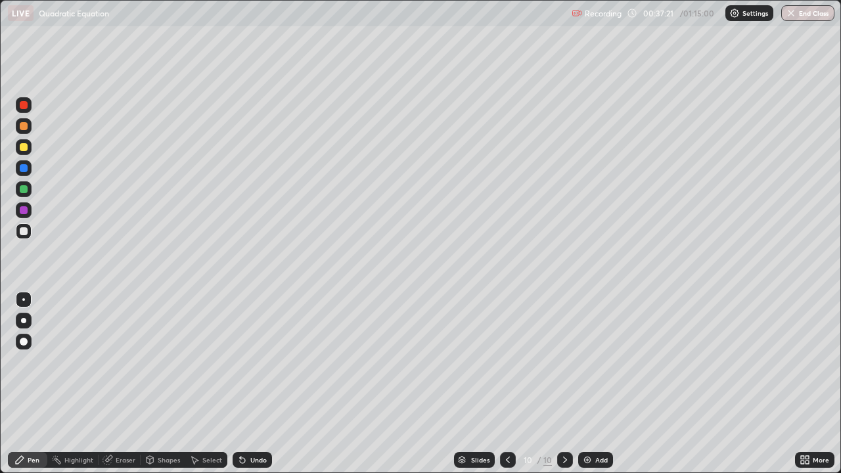
click at [24, 147] on div at bounding box center [24, 147] width 8 height 8
click at [30, 213] on div at bounding box center [24, 210] width 16 height 16
click at [24, 211] on div at bounding box center [24, 210] width 8 height 8
click at [28, 230] on div at bounding box center [24, 231] width 16 height 16
click at [28, 191] on div at bounding box center [24, 189] width 16 height 16
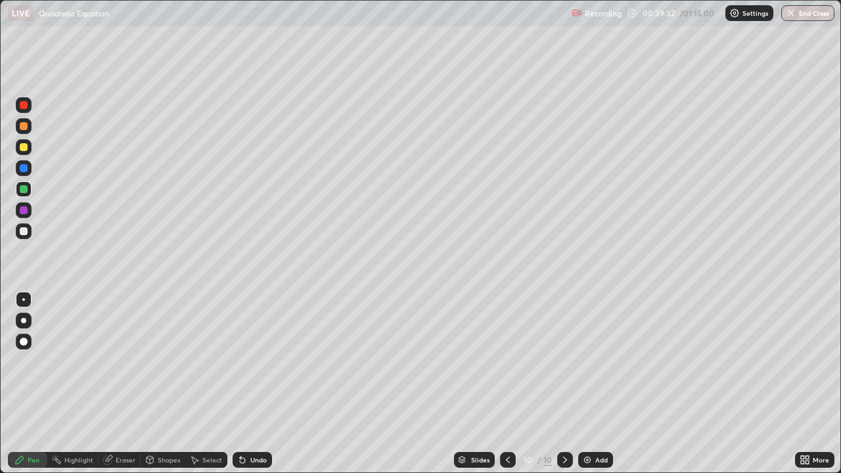
click at [29, 228] on div at bounding box center [24, 231] width 16 height 16
click at [123, 384] on div "Eraser" at bounding box center [120, 460] width 42 height 16
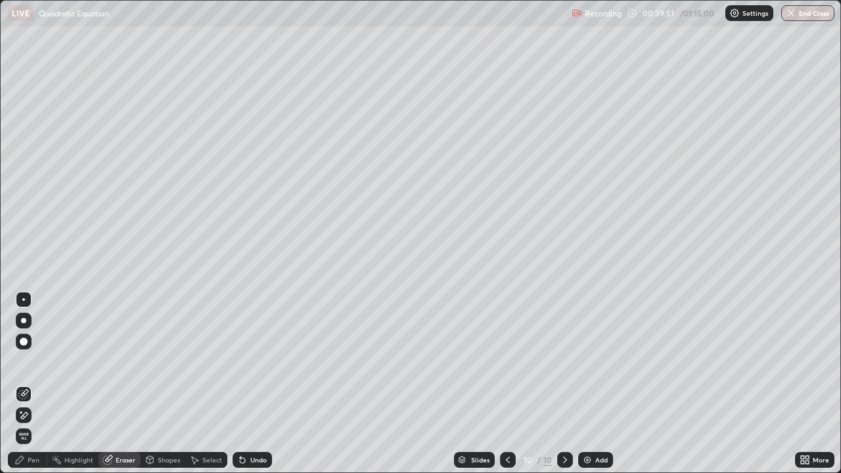
click at [35, 384] on div "Pen" at bounding box center [27, 460] width 39 height 16
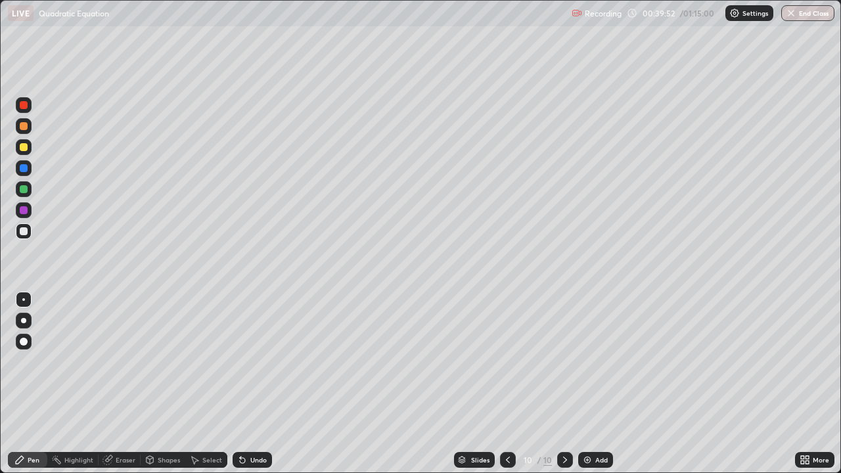
click at [27, 232] on div at bounding box center [24, 231] width 8 height 8
click at [130, 384] on div "Eraser" at bounding box center [126, 460] width 20 height 7
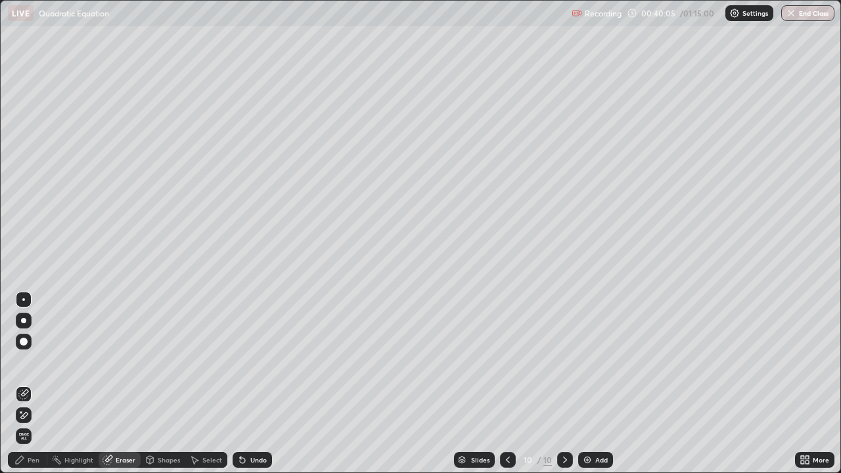
click at [35, 384] on div "Pen" at bounding box center [34, 460] width 12 height 7
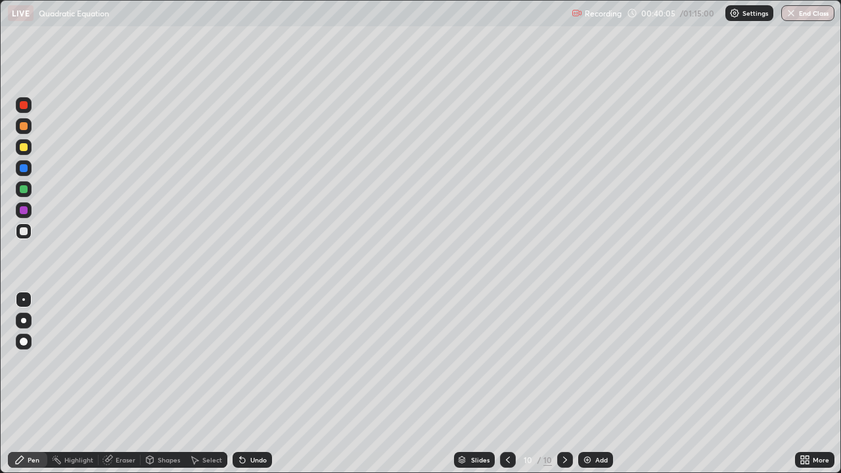
click at [26, 188] on div at bounding box center [24, 189] width 8 height 8
click at [22, 230] on div at bounding box center [24, 231] width 8 height 8
click at [18, 235] on div at bounding box center [24, 231] width 16 height 16
click at [594, 384] on div "Add" at bounding box center [595, 460] width 35 height 16
click at [27, 230] on div at bounding box center [24, 231] width 8 height 8
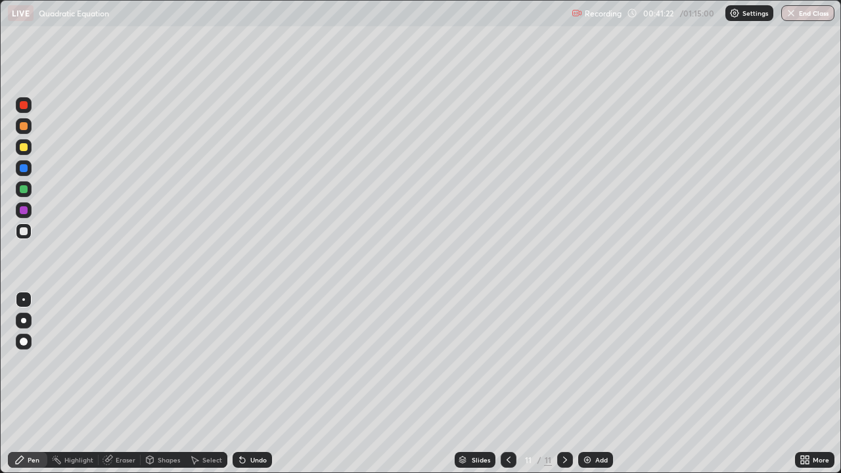
click at [23, 147] on div at bounding box center [24, 147] width 8 height 8
click at [21, 237] on div at bounding box center [24, 231] width 16 height 16
click at [116, 384] on div "Eraser" at bounding box center [120, 460] width 42 height 16
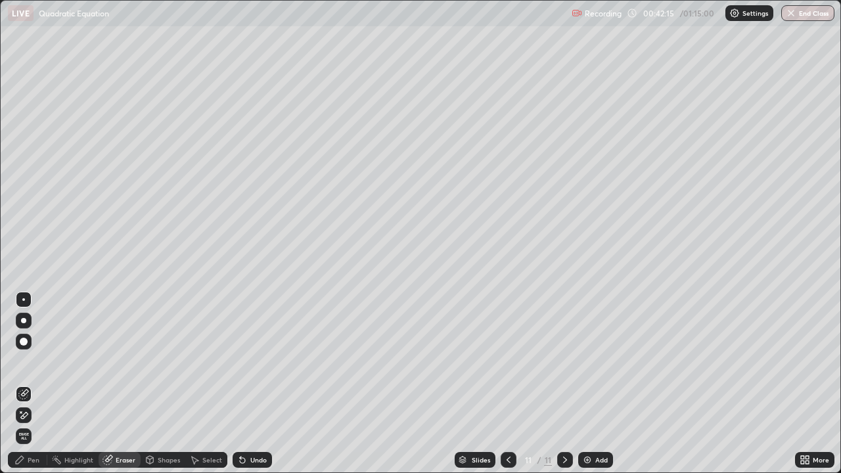
click at [38, 384] on div "Pen" at bounding box center [34, 460] width 12 height 7
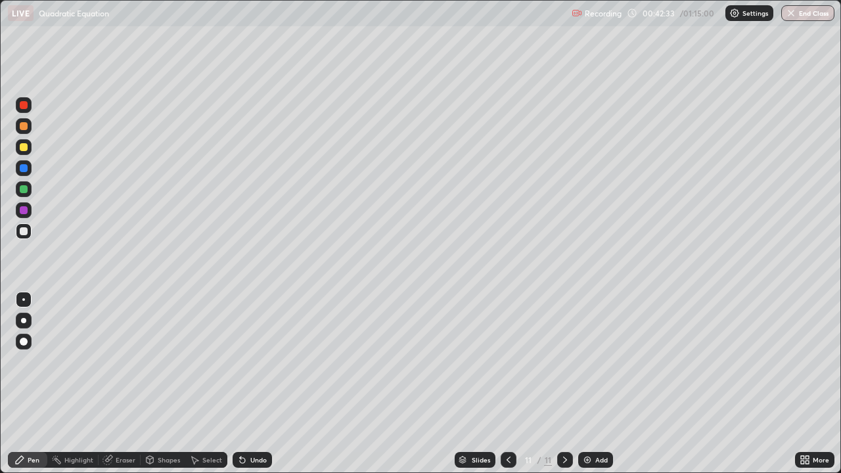
click at [24, 212] on div at bounding box center [24, 210] width 8 height 8
click at [329, 384] on div "Slides 11 / 11 Add" at bounding box center [533, 460] width 523 height 26
click at [26, 232] on div at bounding box center [24, 231] width 8 height 8
click at [28, 193] on div at bounding box center [24, 189] width 16 height 16
click at [31, 147] on div at bounding box center [24, 147] width 16 height 16
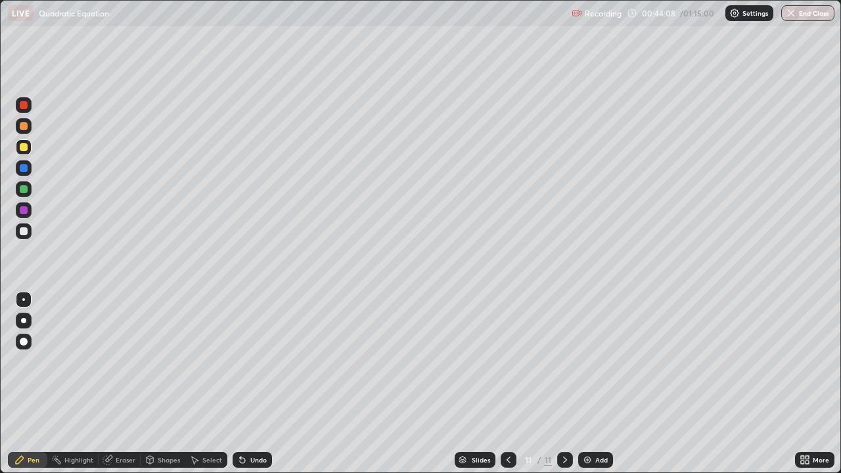
click at [26, 189] on div at bounding box center [24, 189] width 8 height 8
click at [29, 230] on div at bounding box center [24, 231] width 16 height 16
click at [127, 384] on div "Eraser" at bounding box center [120, 460] width 42 height 16
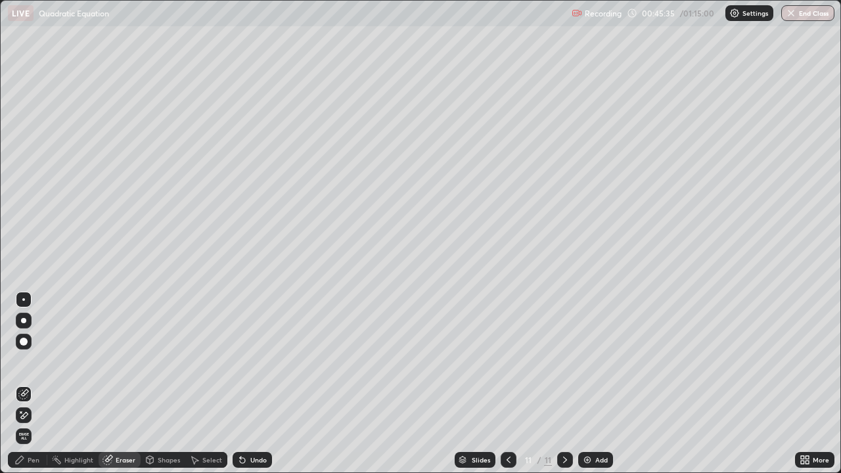
click at [37, 384] on div "Pen" at bounding box center [34, 460] width 12 height 7
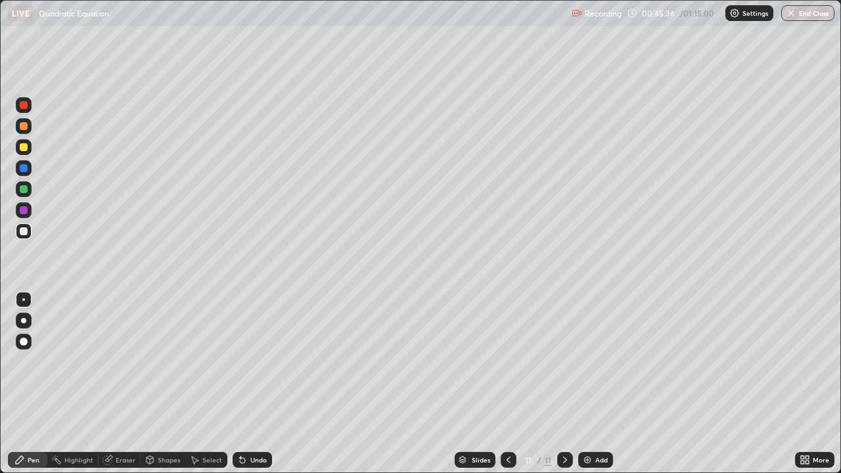
click at [30, 237] on div at bounding box center [24, 231] width 16 height 21
click at [591, 384] on div "Add" at bounding box center [595, 460] width 35 height 16
click at [25, 231] on div at bounding box center [24, 231] width 8 height 8
click at [27, 147] on div at bounding box center [24, 147] width 8 height 8
click at [24, 228] on div at bounding box center [24, 231] width 8 height 8
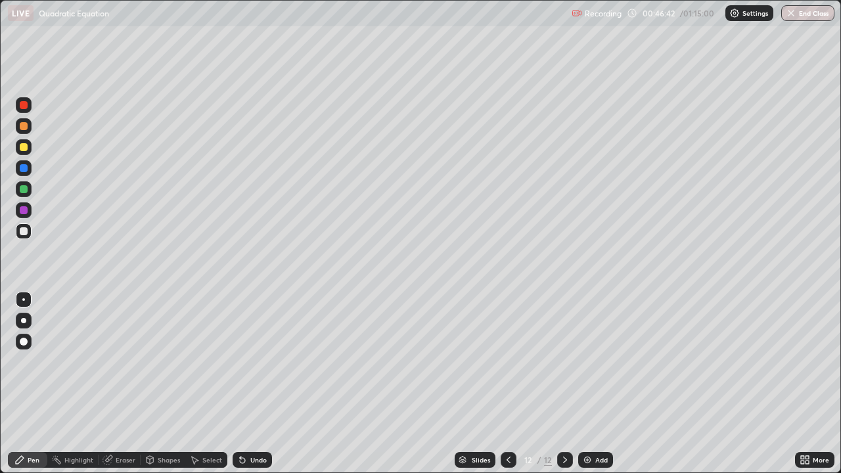
click at [21, 146] on div at bounding box center [24, 147] width 8 height 8
click at [24, 211] on div at bounding box center [24, 210] width 8 height 8
click at [23, 229] on div at bounding box center [24, 231] width 8 height 8
click at [27, 213] on div at bounding box center [24, 210] width 8 height 8
click at [123, 384] on div "Eraser" at bounding box center [126, 460] width 20 height 7
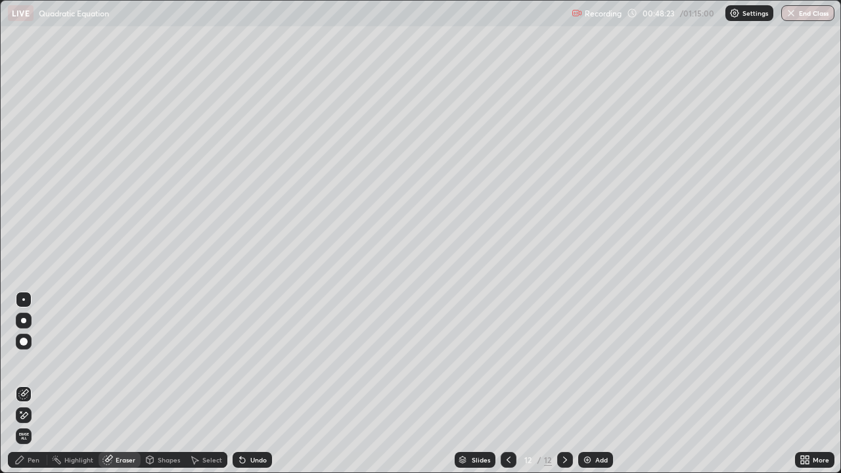
click at [35, 384] on div "Pen" at bounding box center [27, 460] width 39 height 16
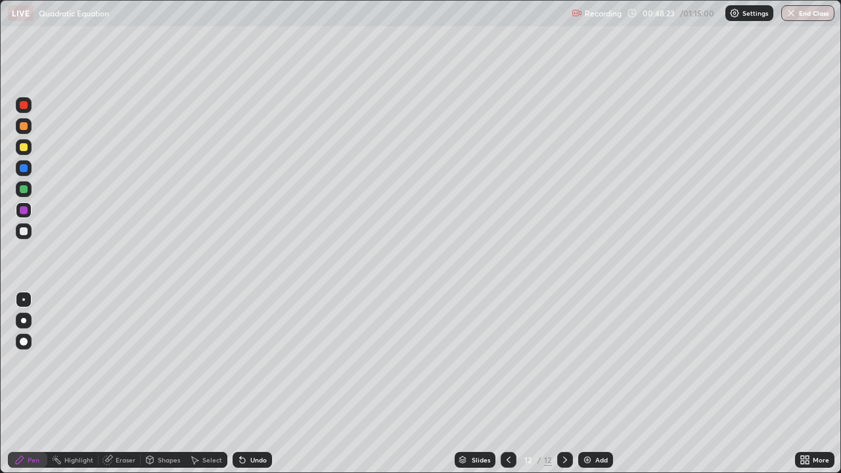
click at [24, 191] on div at bounding box center [24, 189] width 8 height 8
click at [588, 384] on img at bounding box center [587, 460] width 11 height 11
click at [26, 231] on div at bounding box center [24, 231] width 8 height 8
click at [27, 231] on div at bounding box center [24, 231] width 8 height 8
click at [24, 230] on div at bounding box center [24, 231] width 8 height 8
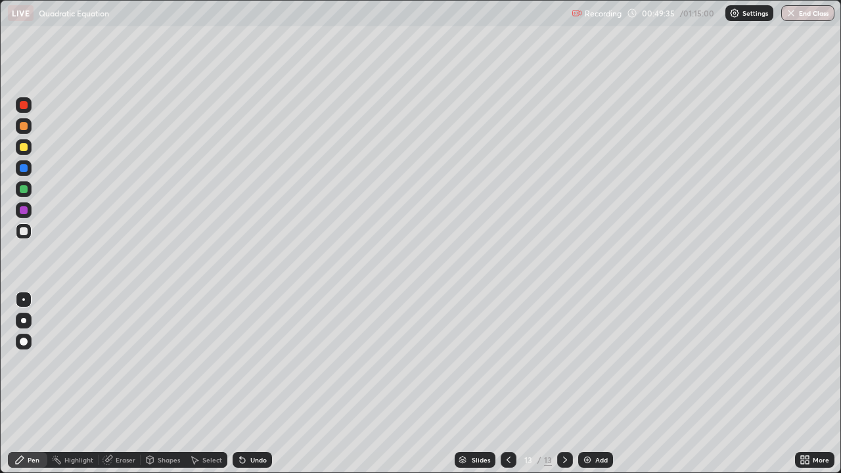
click at [25, 229] on div at bounding box center [24, 231] width 8 height 8
click at [25, 148] on div at bounding box center [24, 147] width 8 height 8
click at [24, 189] on div at bounding box center [24, 189] width 8 height 8
click at [20, 231] on div at bounding box center [24, 231] width 8 height 8
click at [27, 149] on div at bounding box center [24, 147] width 8 height 8
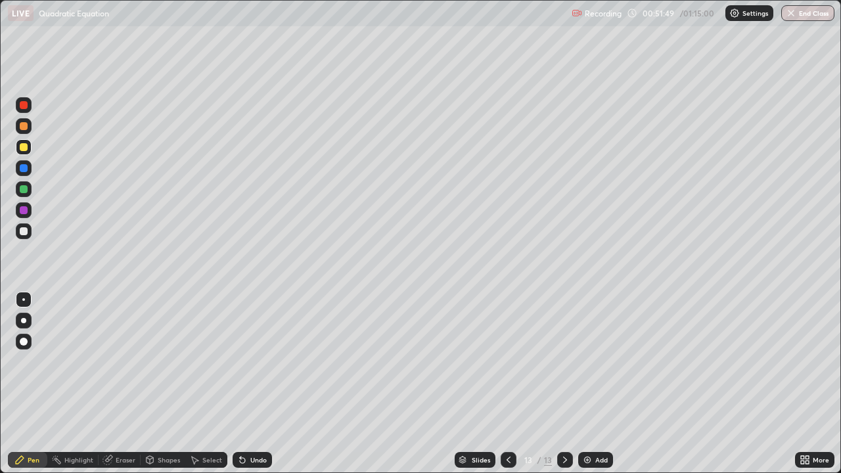
click at [24, 209] on div at bounding box center [24, 210] width 8 height 8
click at [26, 234] on div at bounding box center [24, 231] width 8 height 8
click at [20, 190] on div at bounding box center [24, 189] width 8 height 8
click at [589, 65] on icon at bounding box center [594, 69] width 11 height 11
click at [20, 210] on div at bounding box center [24, 210] width 8 height 8
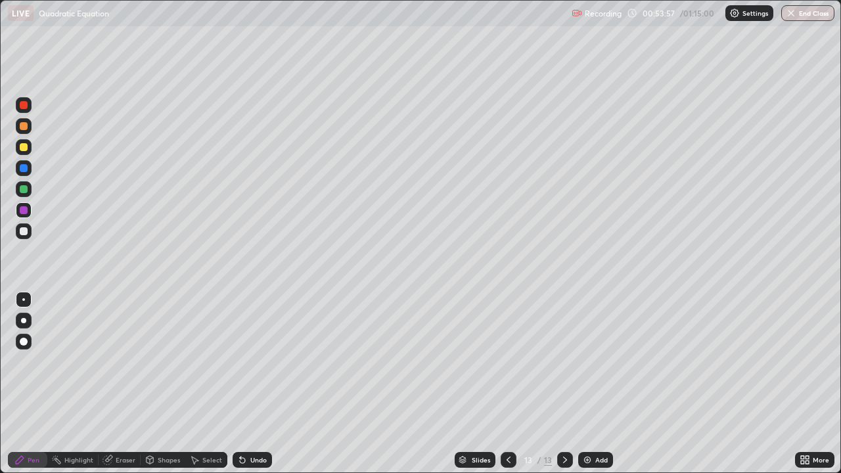
click at [21, 104] on div at bounding box center [24, 105] width 8 height 8
click at [585, 384] on img at bounding box center [587, 460] width 11 height 11
click at [24, 233] on div at bounding box center [24, 231] width 8 height 8
click at [114, 384] on div "Eraser" at bounding box center [120, 460] width 42 height 16
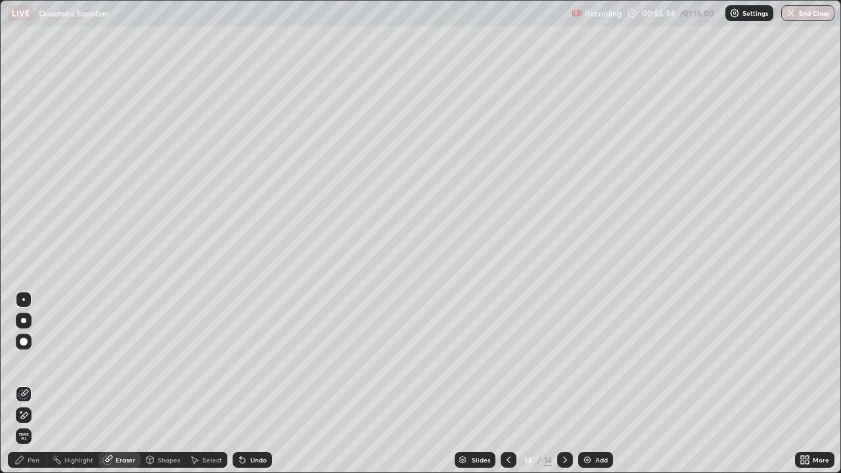
click at [37, 384] on div "Pen" at bounding box center [27, 460] width 39 height 16
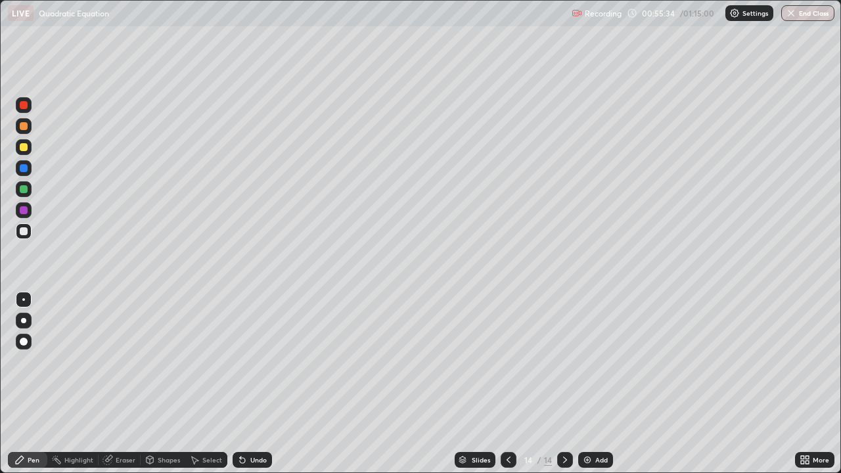
click at [22, 231] on div at bounding box center [24, 231] width 8 height 8
click at [23, 147] on div at bounding box center [24, 147] width 8 height 8
click at [110, 384] on div "Eraser" at bounding box center [120, 460] width 42 height 16
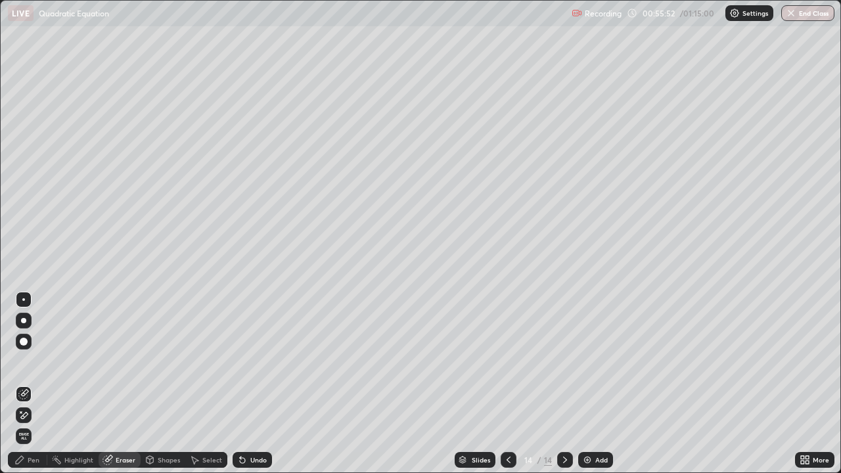
click at [33, 384] on div "Pen" at bounding box center [27, 460] width 39 height 16
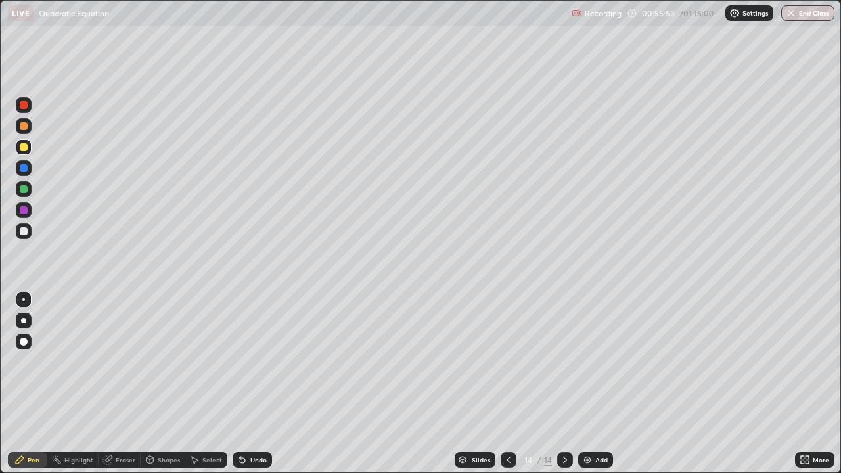
click at [23, 147] on div at bounding box center [24, 147] width 8 height 8
click at [126, 384] on div "Eraser" at bounding box center [120, 460] width 42 height 16
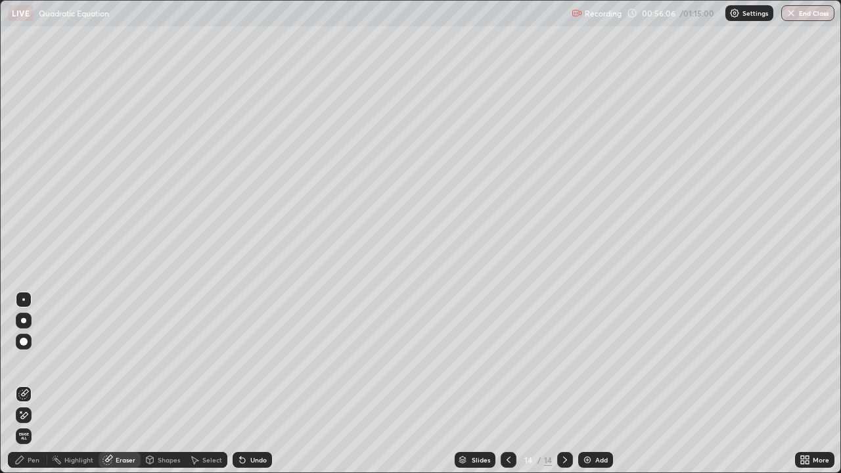
click at [35, 384] on div "Pen" at bounding box center [34, 460] width 12 height 7
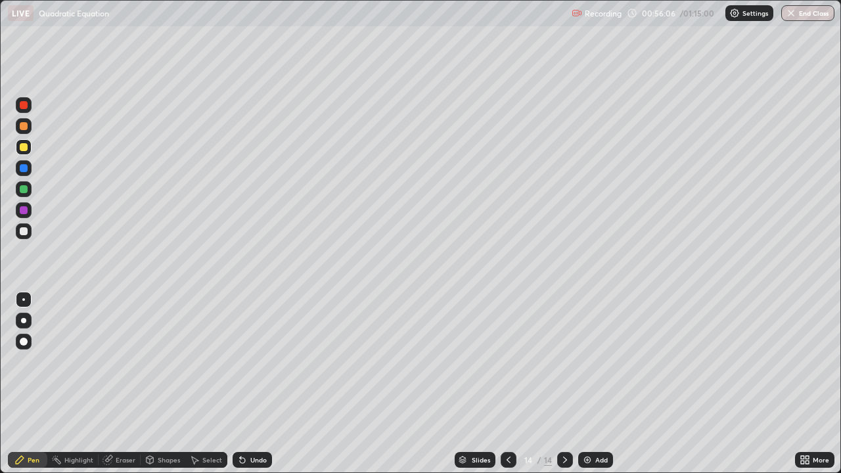
click at [26, 228] on div at bounding box center [24, 231] width 8 height 8
click at [22, 229] on div at bounding box center [24, 231] width 8 height 8
click at [125, 384] on div "Eraser" at bounding box center [126, 460] width 20 height 7
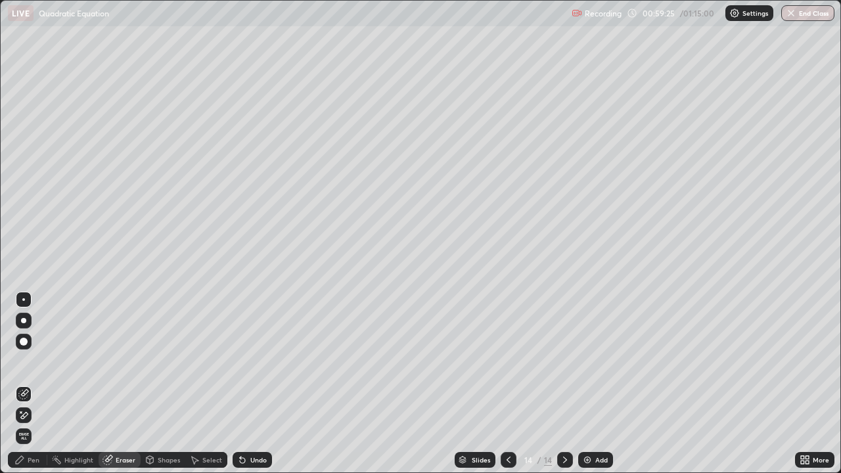
click at [35, 384] on div "Pen" at bounding box center [27, 460] width 39 height 16
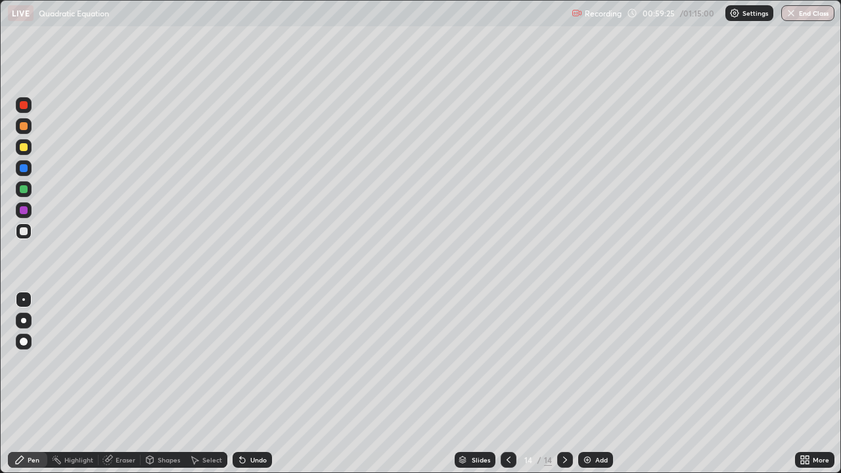
click at [27, 231] on div at bounding box center [24, 231] width 8 height 8
click at [23, 195] on div at bounding box center [24, 189] width 16 height 16
click at [28, 231] on div at bounding box center [24, 231] width 16 height 16
click at [585, 384] on img at bounding box center [587, 460] width 11 height 11
click at [24, 233] on div at bounding box center [24, 231] width 8 height 8
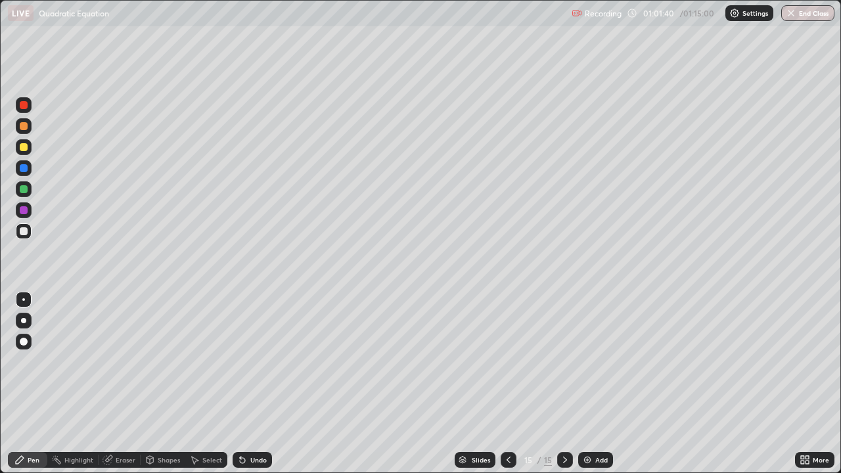
click at [126, 384] on div "Eraser" at bounding box center [120, 460] width 42 height 16
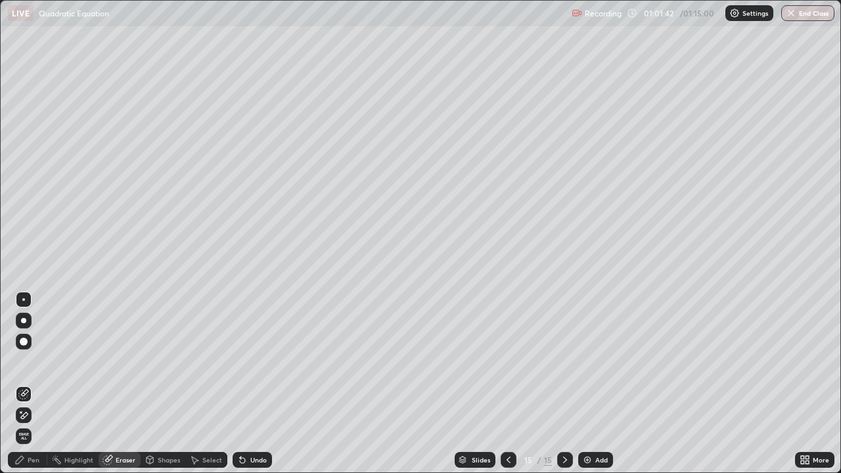
click at [38, 384] on div "Pen" at bounding box center [27, 460] width 39 height 16
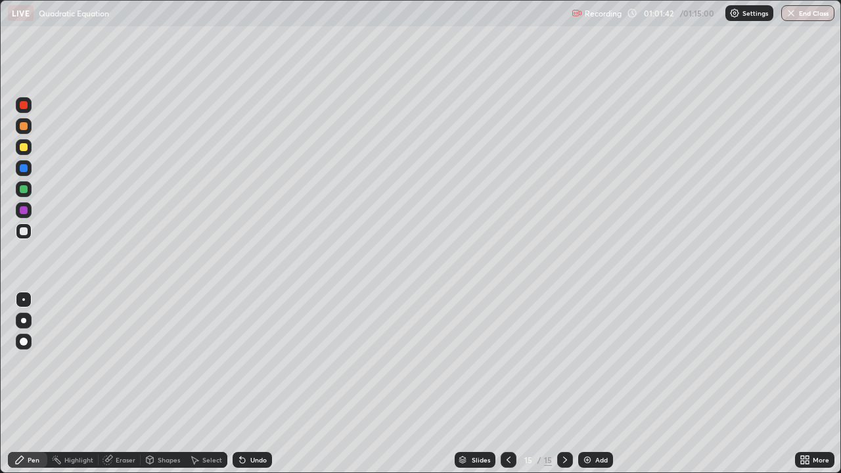
click at [27, 232] on div at bounding box center [24, 231] width 8 height 8
click at [119, 384] on div "Eraser" at bounding box center [120, 460] width 42 height 16
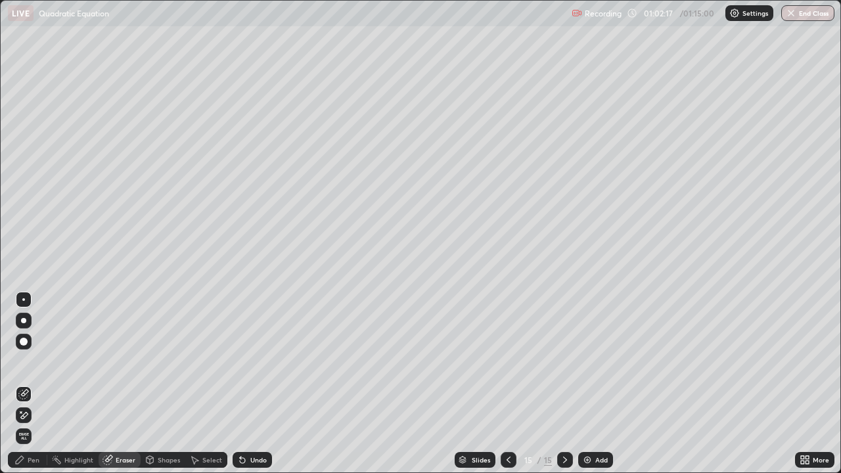
click at [35, 384] on div "Pen" at bounding box center [27, 460] width 39 height 16
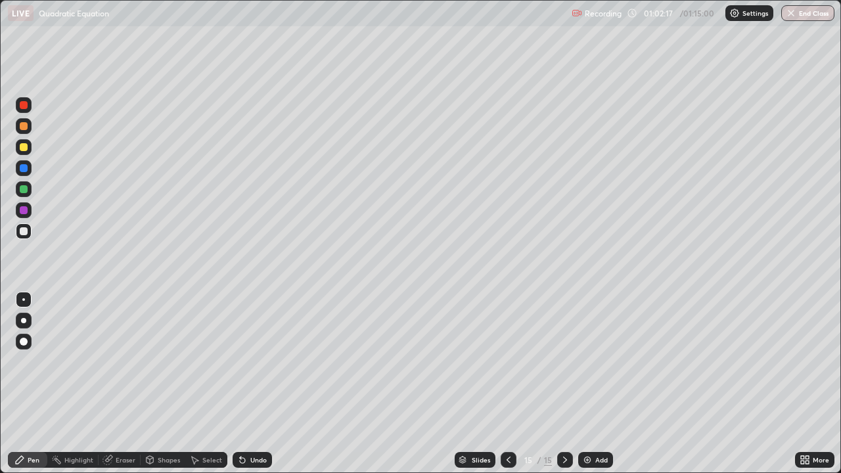
click at [22, 235] on div at bounding box center [24, 231] width 8 height 8
click at [22, 143] on div at bounding box center [24, 147] width 8 height 8
click at [22, 230] on div at bounding box center [24, 231] width 8 height 8
click at [22, 231] on div at bounding box center [24, 231] width 8 height 8
click at [600, 384] on div "Add" at bounding box center [601, 460] width 12 height 7
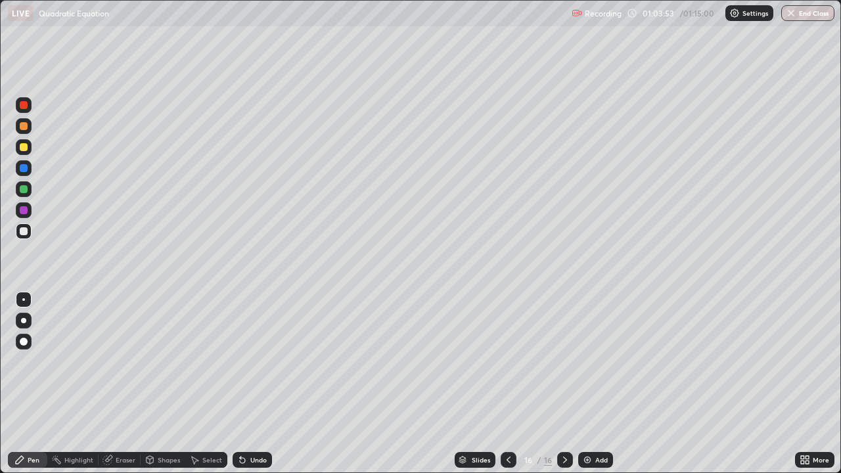
click at [24, 149] on div at bounding box center [24, 147] width 8 height 8
click at [24, 147] on div at bounding box center [24, 147] width 8 height 8
click at [29, 148] on div at bounding box center [24, 147] width 16 height 16
click at [28, 148] on div at bounding box center [24, 147] width 16 height 16
click at [22, 233] on div at bounding box center [24, 231] width 8 height 8
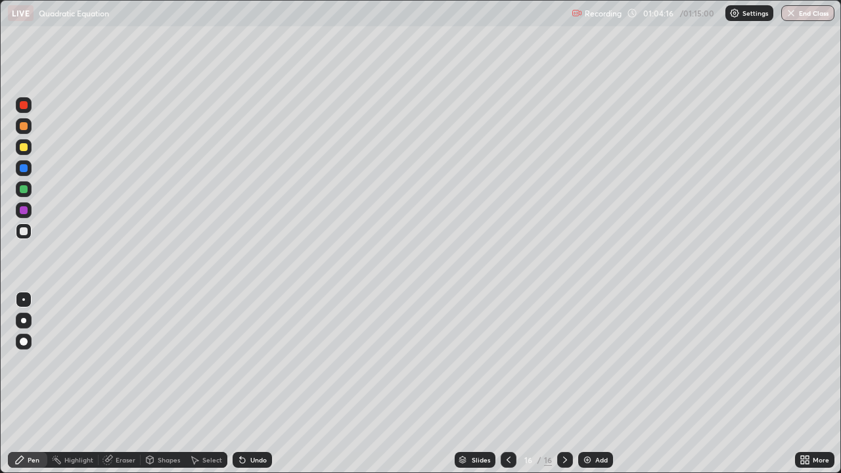
click at [22, 233] on div at bounding box center [24, 231] width 8 height 8
click at [22, 231] on div at bounding box center [24, 231] width 8 height 8
click at [23, 229] on div at bounding box center [24, 231] width 8 height 8
click at [122, 384] on div "Eraser" at bounding box center [126, 460] width 20 height 7
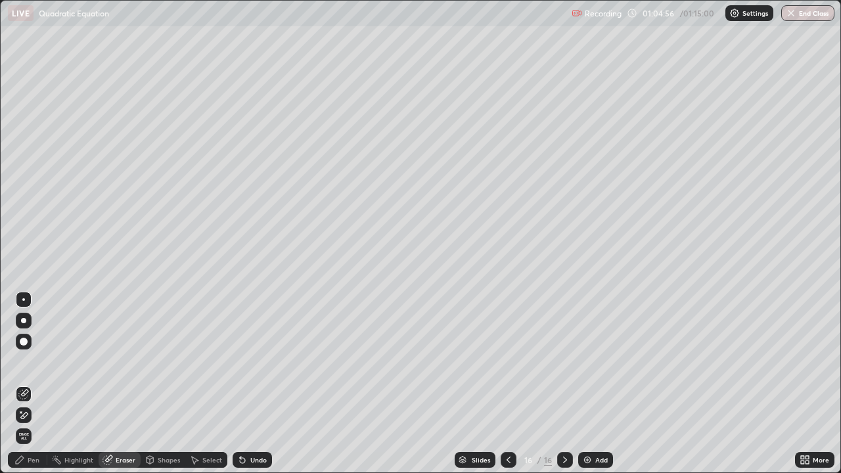
click at [38, 384] on div "Pen" at bounding box center [27, 460] width 39 height 16
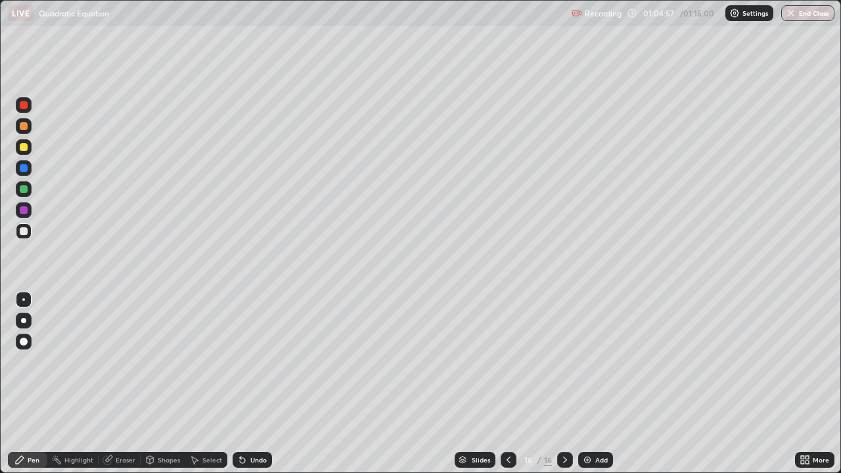
click at [26, 230] on div at bounding box center [24, 231] width 8 height 8
click at [22, 147] on div at bounding box center [24, 147] width 8 height 8
click at [24, 229] on div at bounding box center [24, 231] width 8 height 8
click at [113, 384] on div "Eraser" at bounding box center [120, 460] width 42 height 16
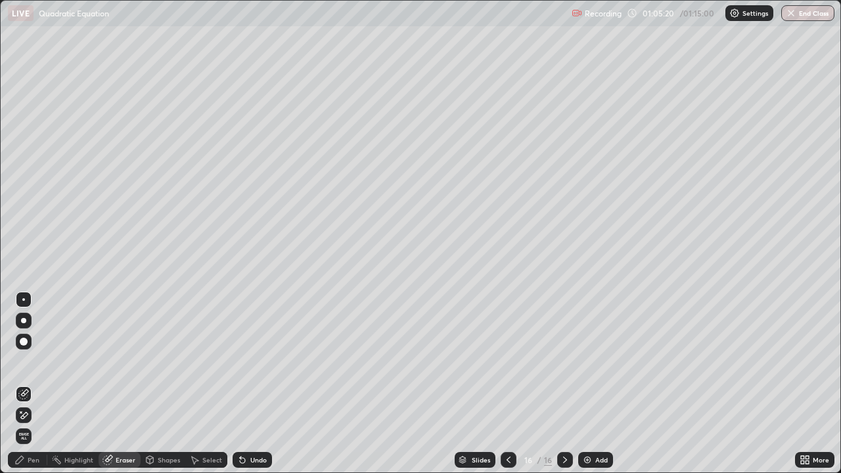
click at [39, 384] on div "Pen" at bounding box center [34, 460] width 12 height 7
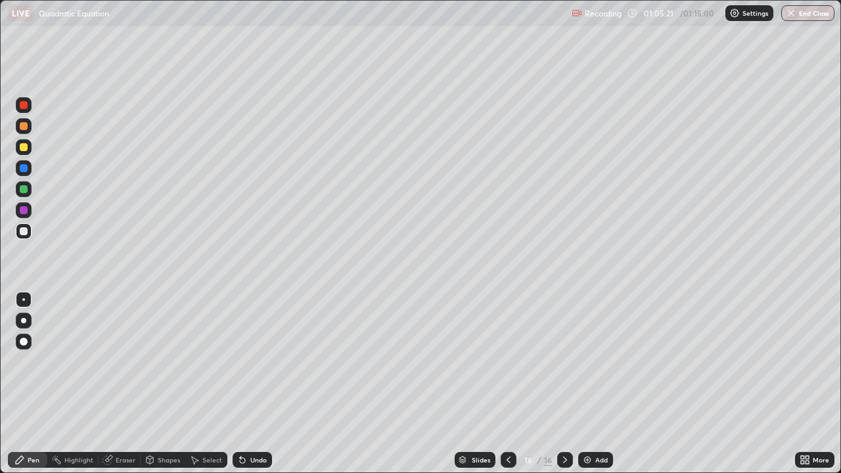
click at [26, 231] on div at bounding box center [24, 231] width 8 height 8
click at [24, 190] on div at bounding box center [24, 189] width 8 height 8
click at [117, 384] on div "Eraser" at bounding box center [126, 460] width 20 height 7
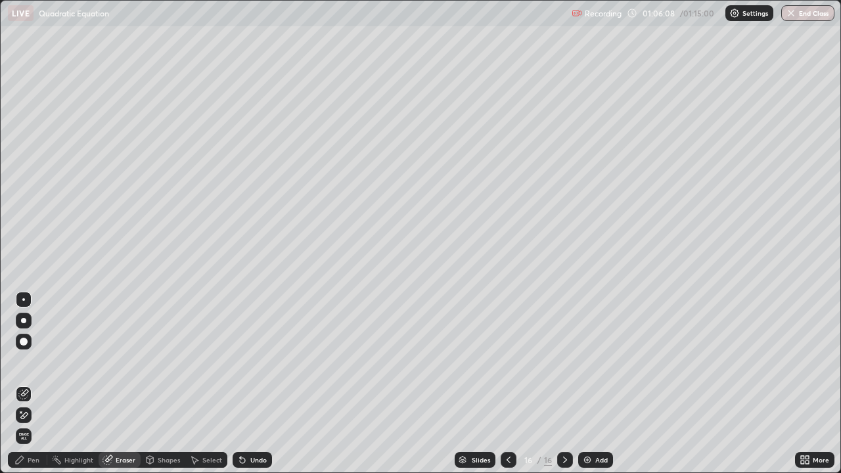
click at [30, 384] on div "Pen" at bounding box center [34, 460] width 12 height 7
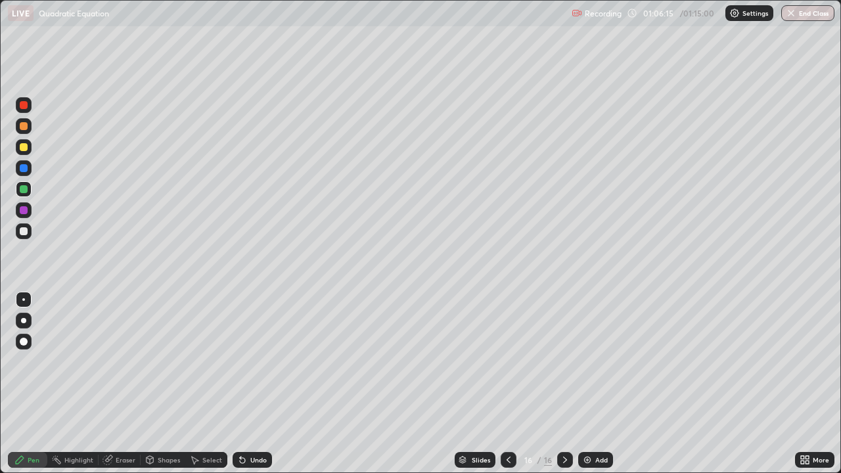
click at [28, 210] on div at bounding box center [24, 210] width 16 height 16
click at [18, 229] on div at bounding box center [24, 231] width 16 height 16
click at [135, 384] on div "Eraser" at bounding box center [120, 460] width 42 height 16
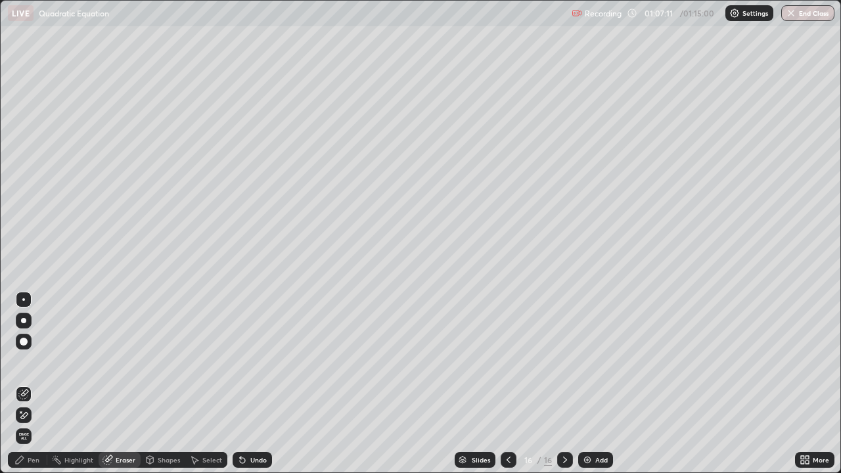
click at [35, 384] on div "Pen" at bounding box center [34, 460] width 12 height 7
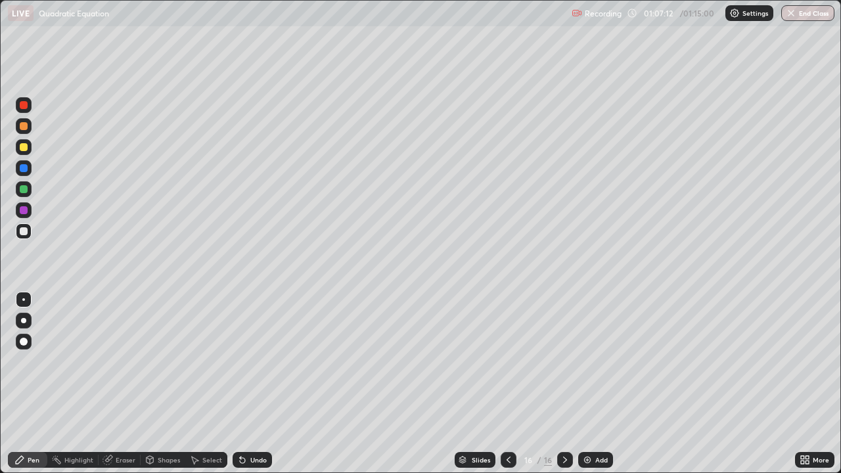
click at [27, 237] on div at bounding box center [24, 231] width 16 height 16
click at [29, 149] on div at bounding box center [24, 147] width 16 height 16
click at [29, 230] on div at bounding box center [24, 231] width 16 height 16
click at [21, 210] on div at bounding box center [24, 210] width 8 height 8
click at [24, 231] on div at bounding box center [24, 231] width 8 height 8
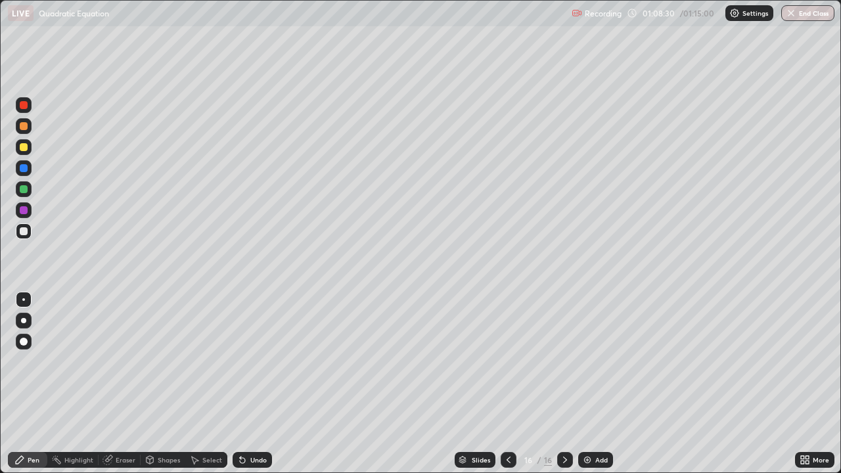
click at [26, 231] on div at bounding box center [24, 231] width 8 height 8
click at [29, 152] on div at bounding box center [24, 147] width 16 height 16
click at [26, 225] on div at bounding box center [24, 231] width 16 height 16
click at [26, 192] on div at bounding box center [24, 189] width 8 height 8
click at [25, 237] on div at bounding box center [24, 231] width 16 height 16
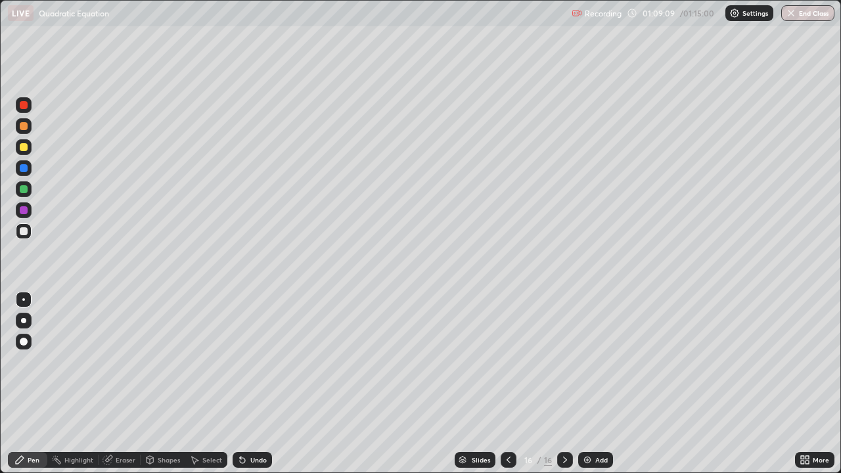
click at [31, 191] on div at bounding box center [24, 189] width 16 height 16
click at [30, 150] on div at bounding box center [24, 147] width 16 height 16
click at [26, 213] on div at bounding box center [24, 210] width 8 height 8
click at [808, 13] on button "End Class" at bounding box center [809, 13] width 52 height 16
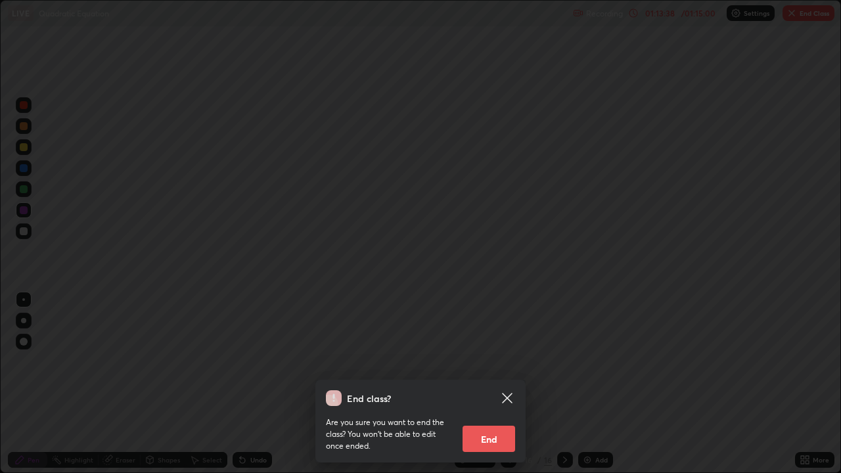
click at [480, 384] on button "End" at bounding box center [489, 439] width 53 height 26
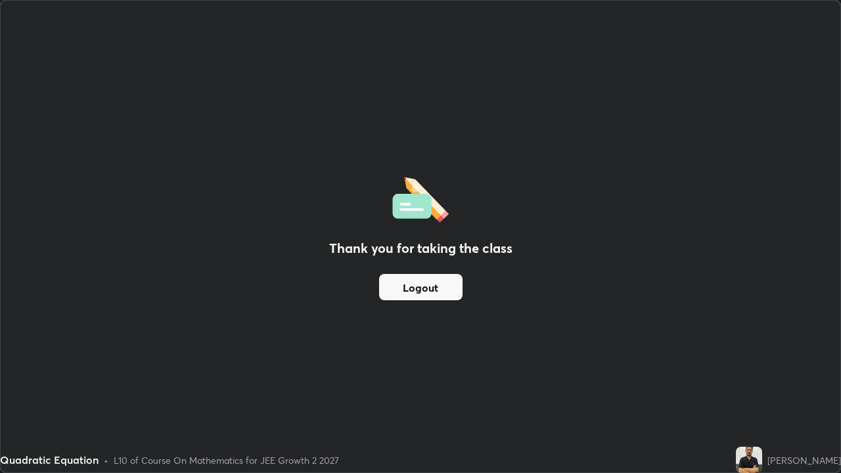
click at [434, 294] on button "Logout" at bounding box center [420, 287] width 83 height 26
click at [434, 291] on button "Logout" at bounding box center [420, 287] width 83 height 26
click at [429, 290] on button "Logout" at bounding box center [420, 287] width 83 height 26
click at [421, 286] on button "Logout" at bounding box center [420, 287] width 83 height 26
